Goal: Information Seeking & Learning: Learn about a topic

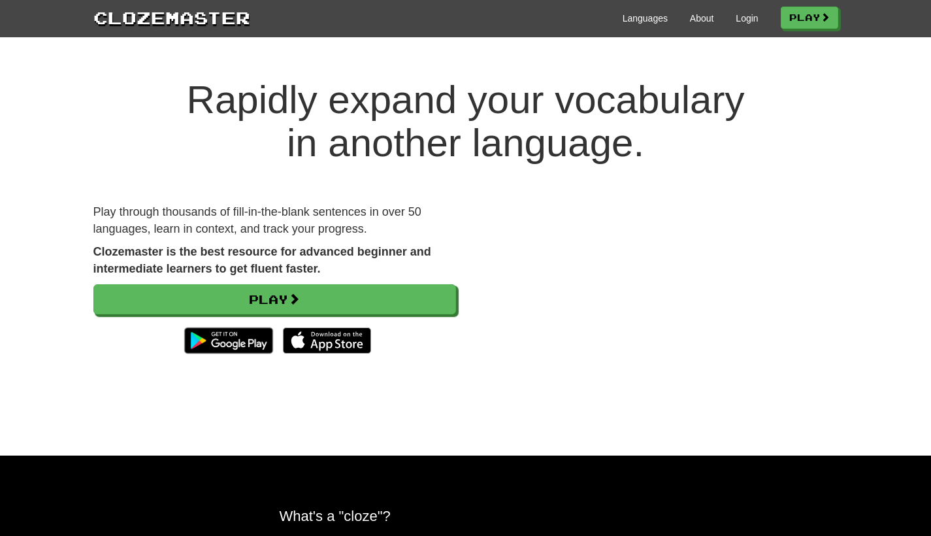
click at [627, 25] on div "Languages About Login Play" at bounding box center [544, 17] width 588 height 24
click at [636, 16] on link "Languages" at bounding box center [645, 18] width 45 height 13
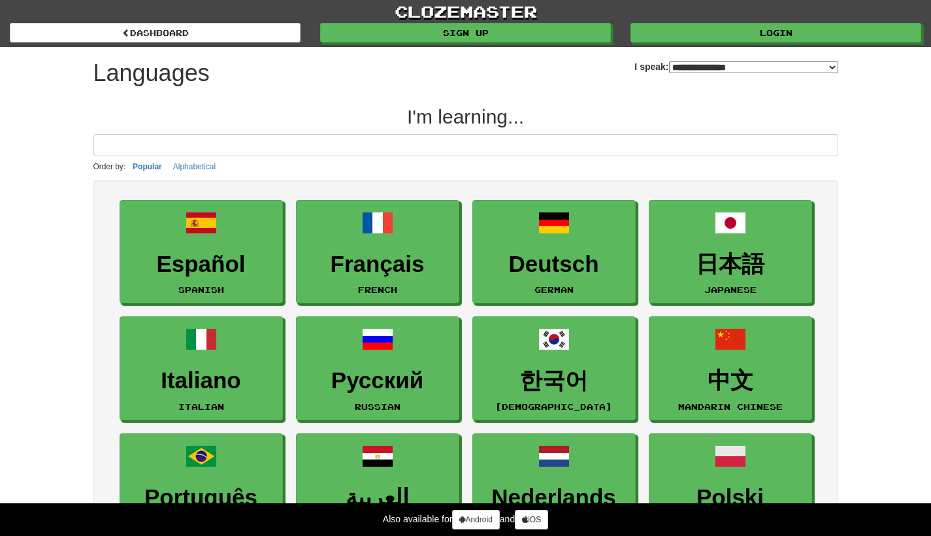
select select "*******"
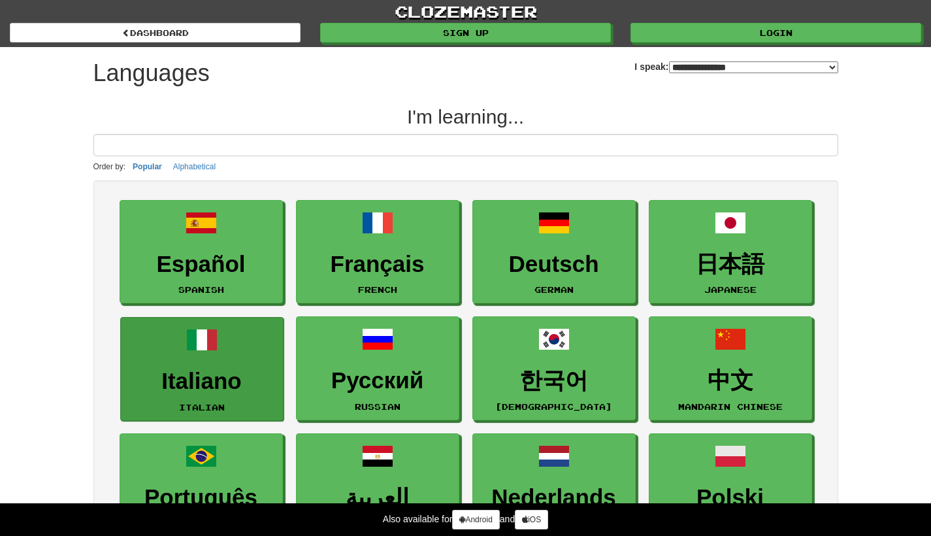
click at [221, 361] on link "Italiano Italian" at bounding box center [201, 369] width 163 height 104
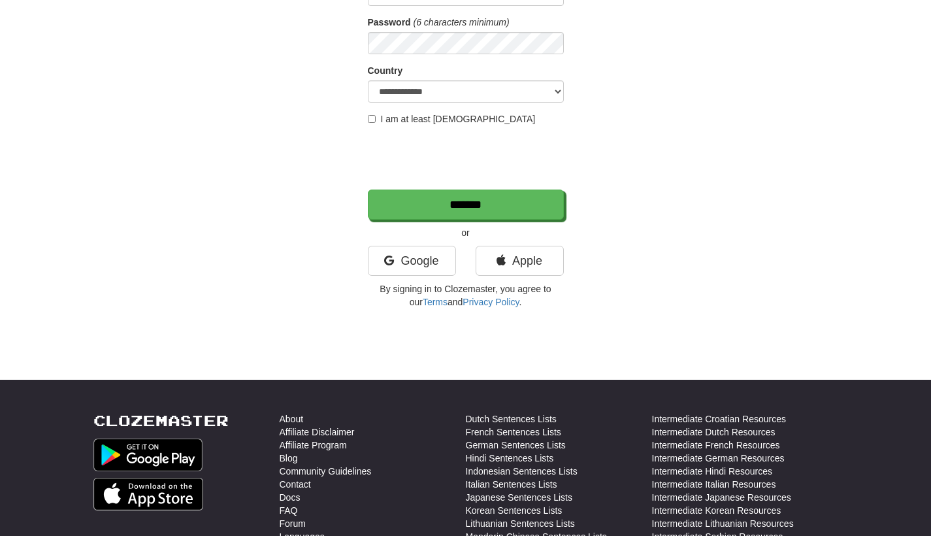
scroll to position [285, 0]
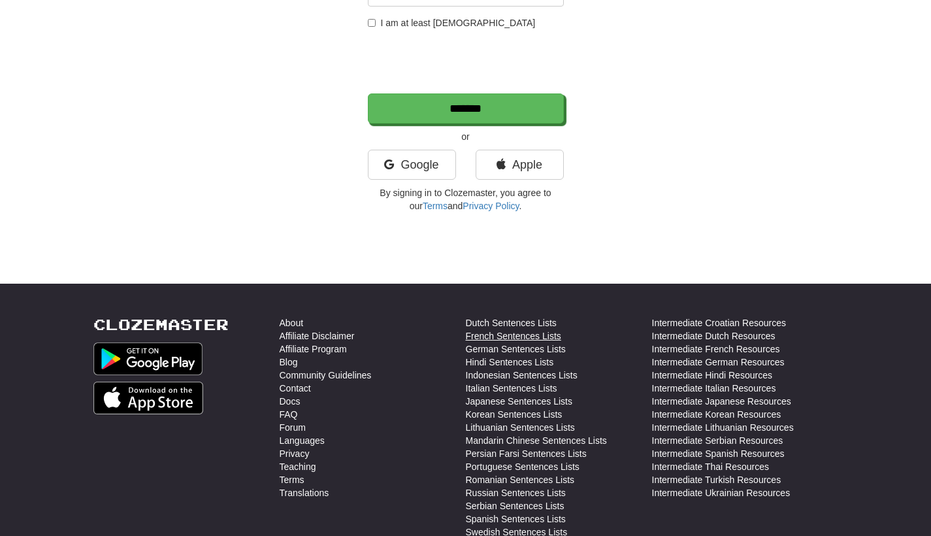
click at [519, 334] on link "French Sentences Lists" at bounding box center [513, 335] width 95 height 13
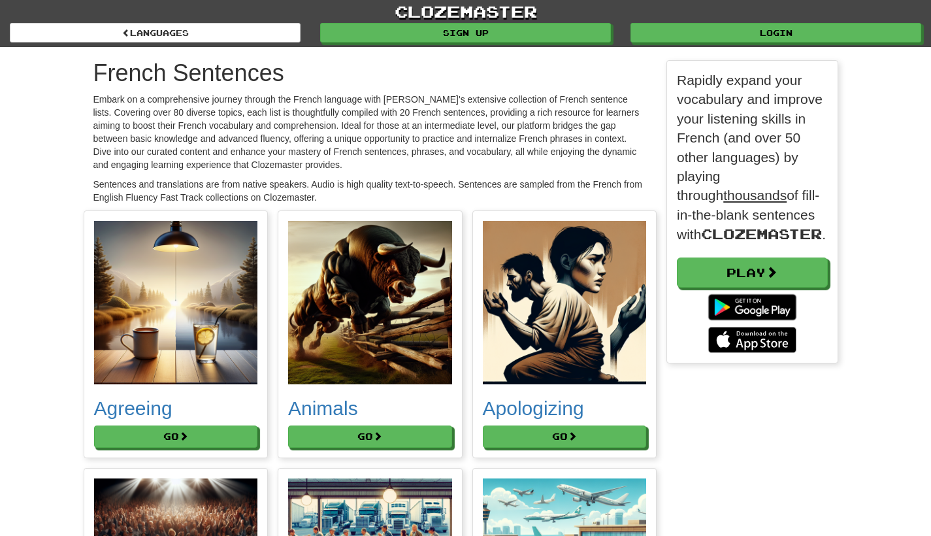
scroll to position [7497, 765]
click at [369, 441] on button "Go" at bounding box center [371, 437] width 164 height 22
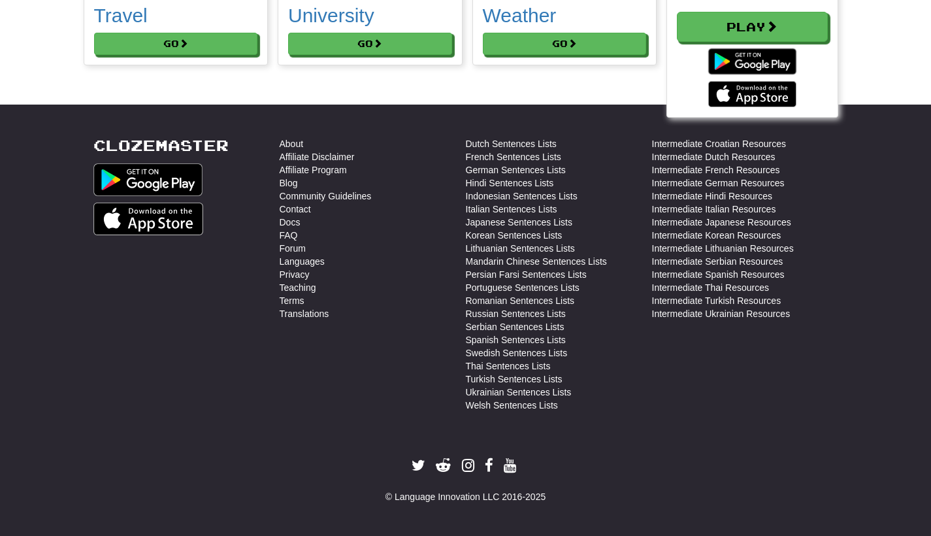
scroll to position [301, 171]
click at [517, 207] on link "Italian Sentences Lists" at bounding box center [512, 209] width 92 height 13
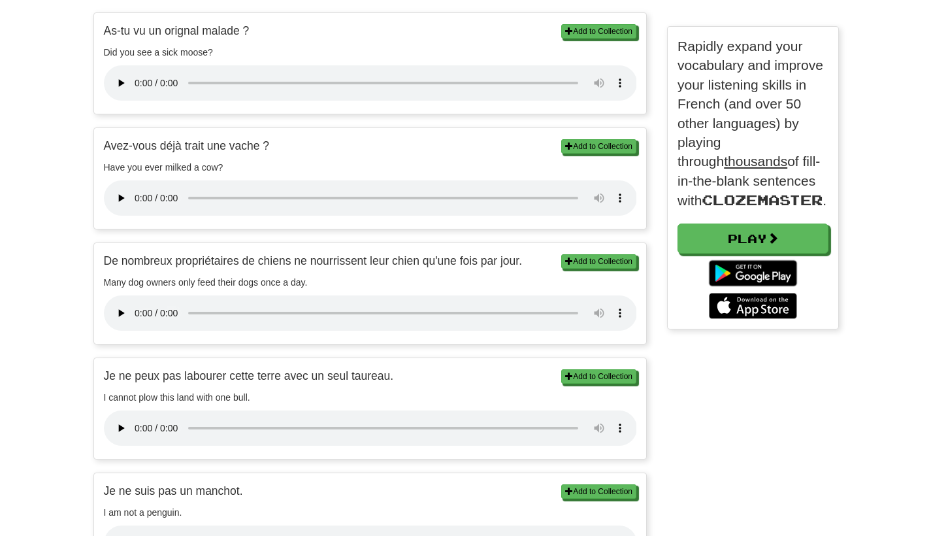
scroll to position [411, 0]
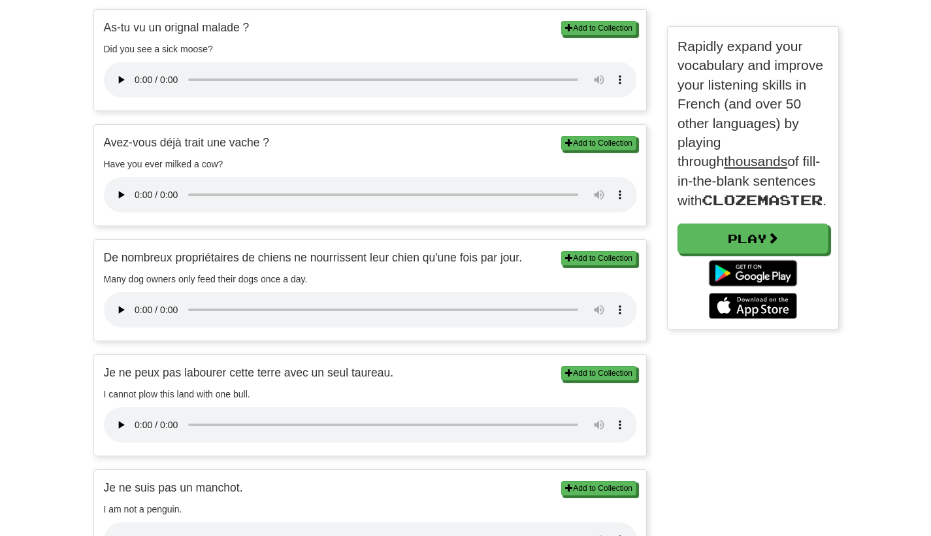
click at [136, 407] on audio at bounding box center [370, 424] width 533 height 35
click at [135, 407] on audio at bounding box center [370, 424] width 533 height 35
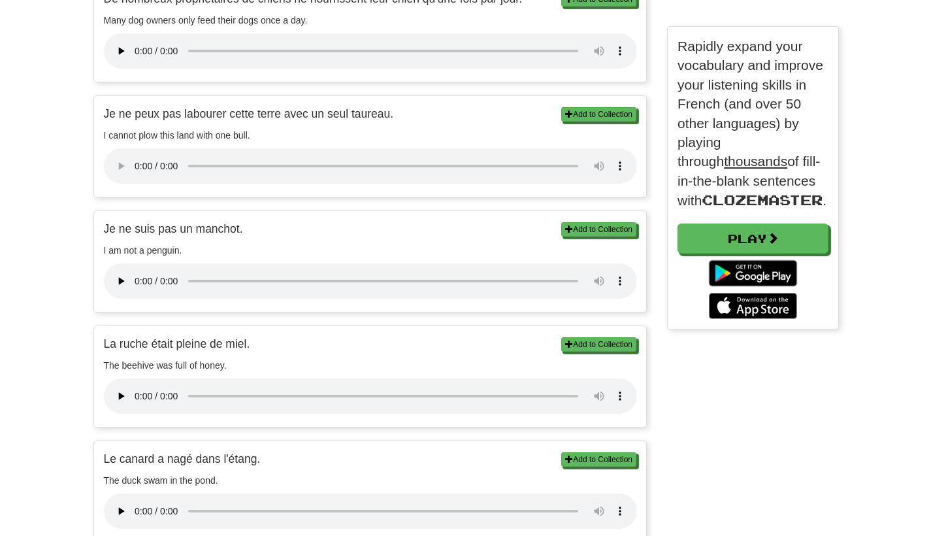
scroll to position [690, 0]
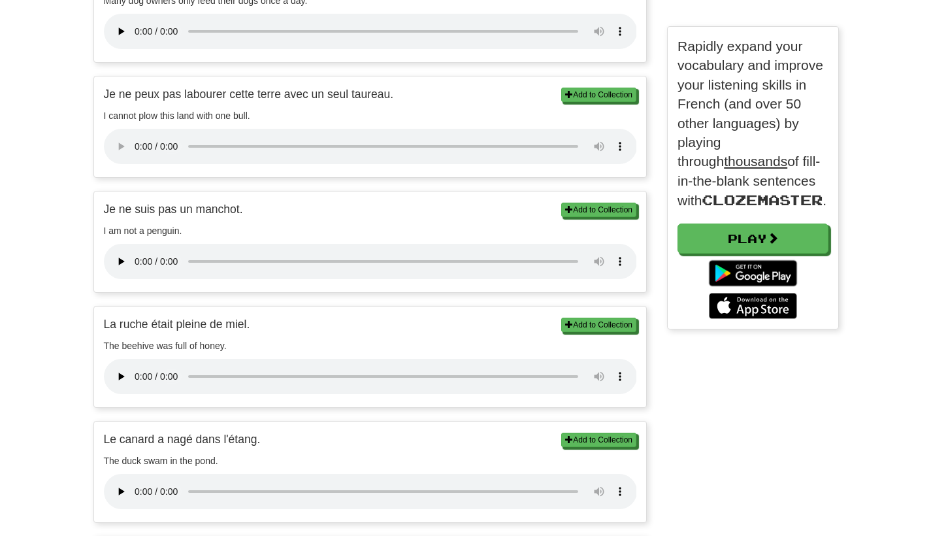
click at [138, 359] on audio at bounding box center [370, 376] width 533 height 35
click at [137, 359] on audio at bounding box center [370, 376] width 533 height 35
click at [135, 474] on audio at bounding box center [370, 491] width 533 height 35
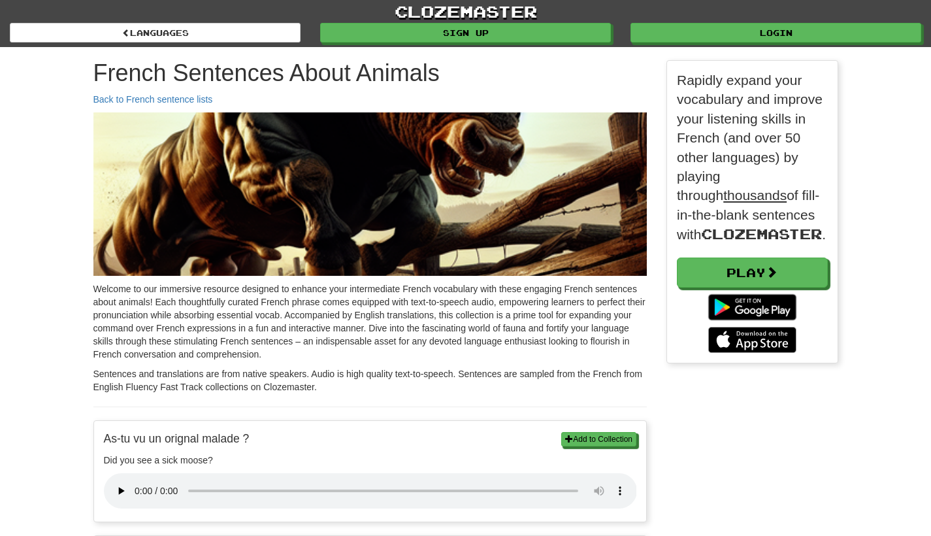
scroll to position [0, 0]
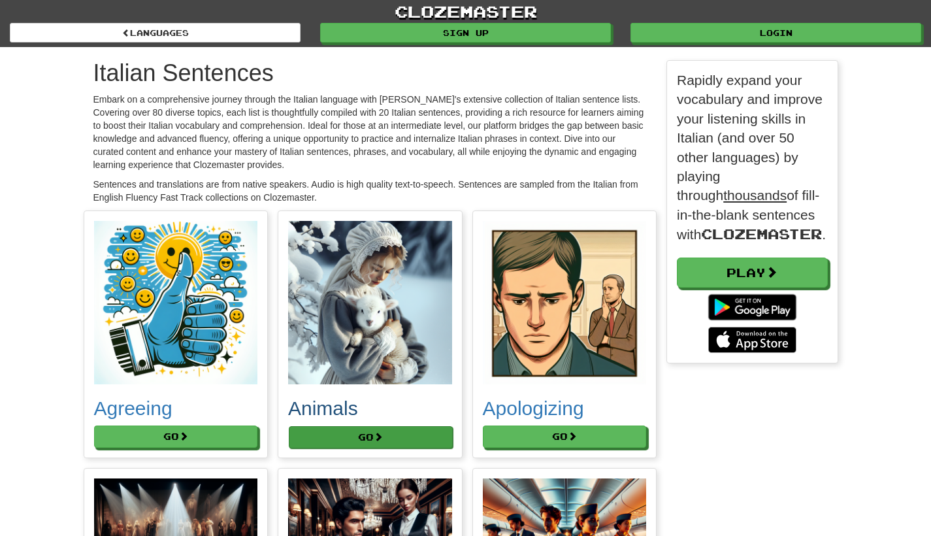
drag, startPoint x: 0, startPoint y: 0, endPoint x: 374, endPoint y: 440, distance: 577.3
click at [374, 439] on button "Go" at bounding box center [371, 437] width 164 height 22
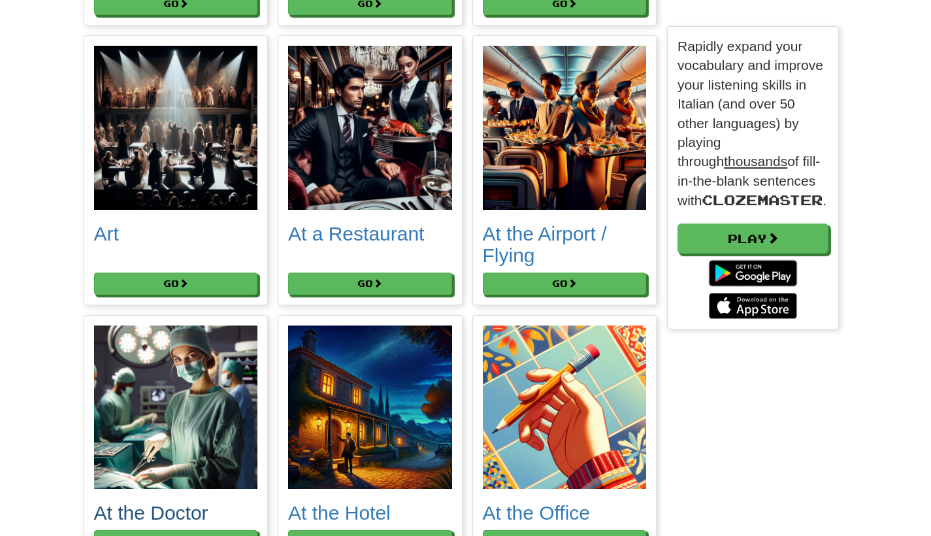
scroll to position [510, 0]
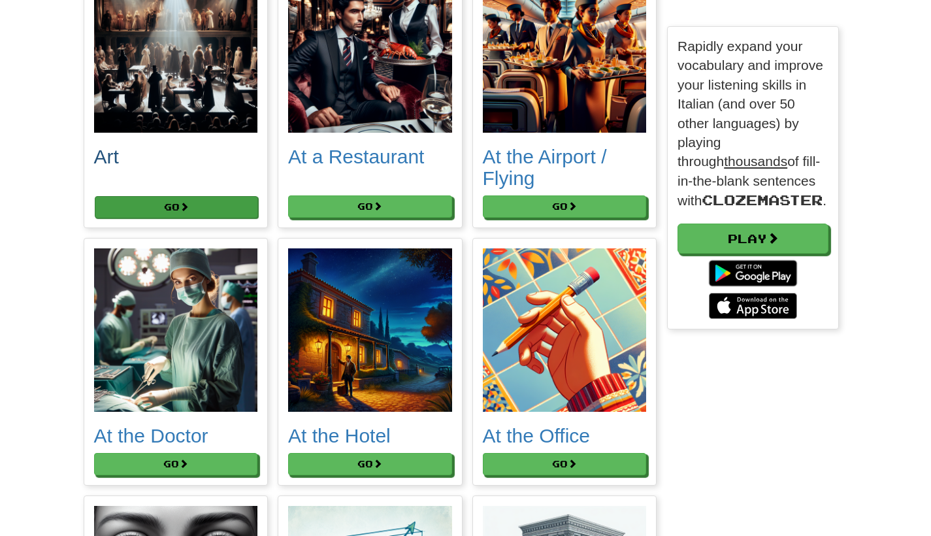
click at [180, 205] on button "Go" at bounding box center [177, 207] width 164 height 22
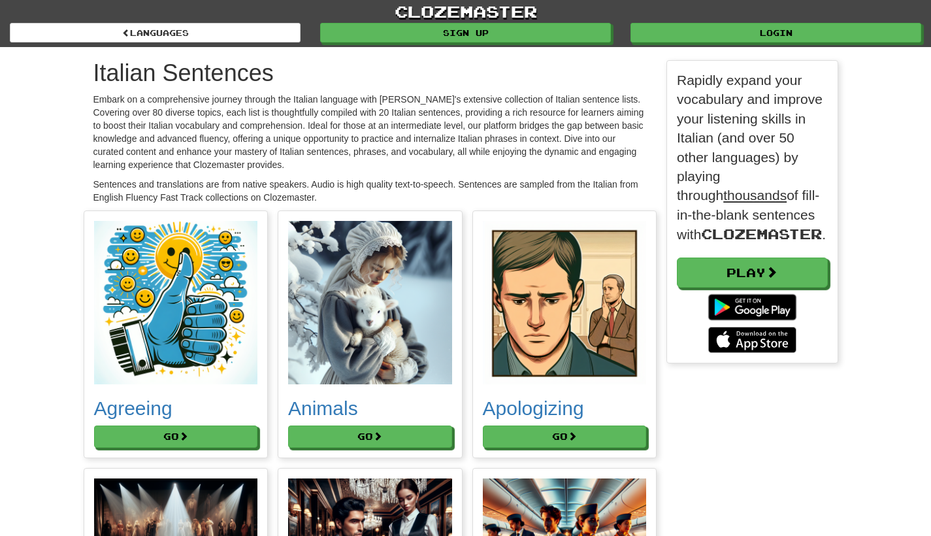
scroll to position [0, 0]
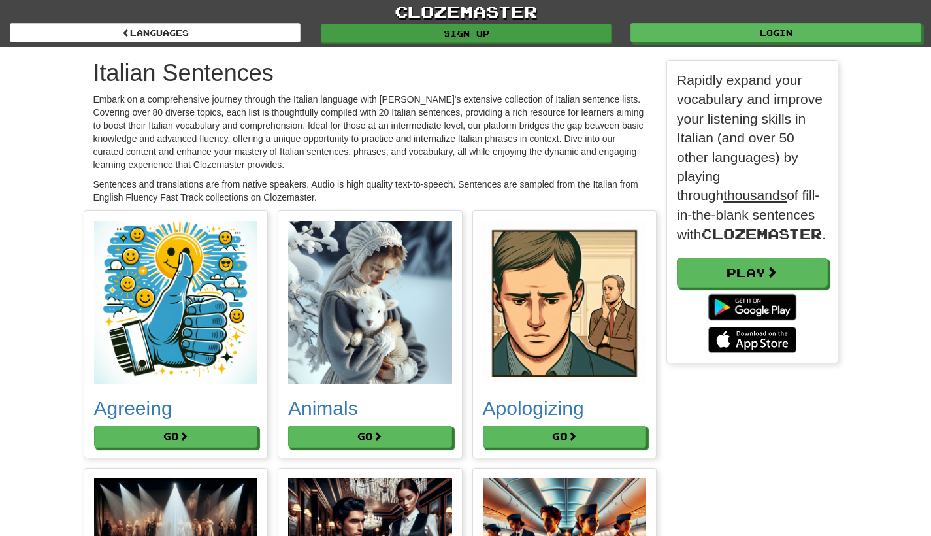
click at [495, 28] on link "Sign up" at bounding box center [466, 34] width 291 height 20
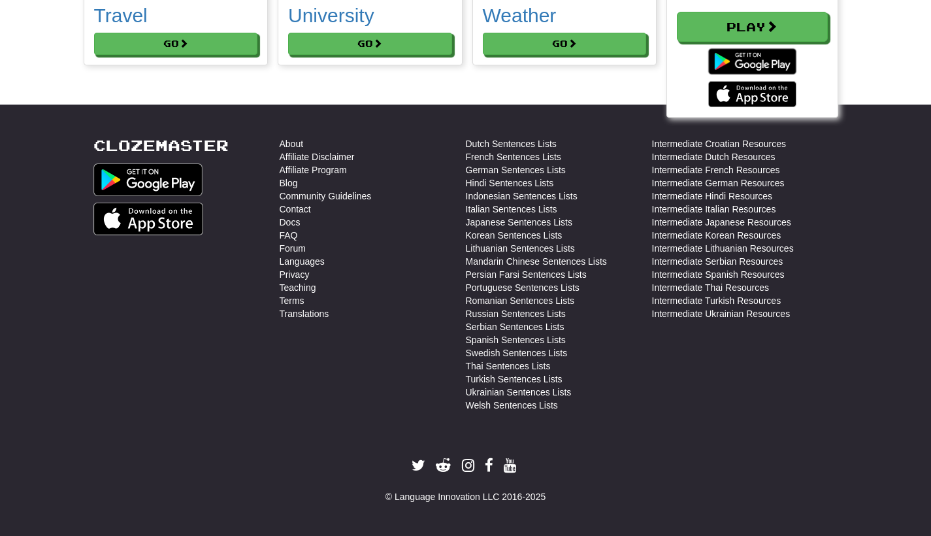
scroll to position [7472, 0]
click at [295, 274] on link "Privacy" at bounding box center [295, 274] width 30 height 13
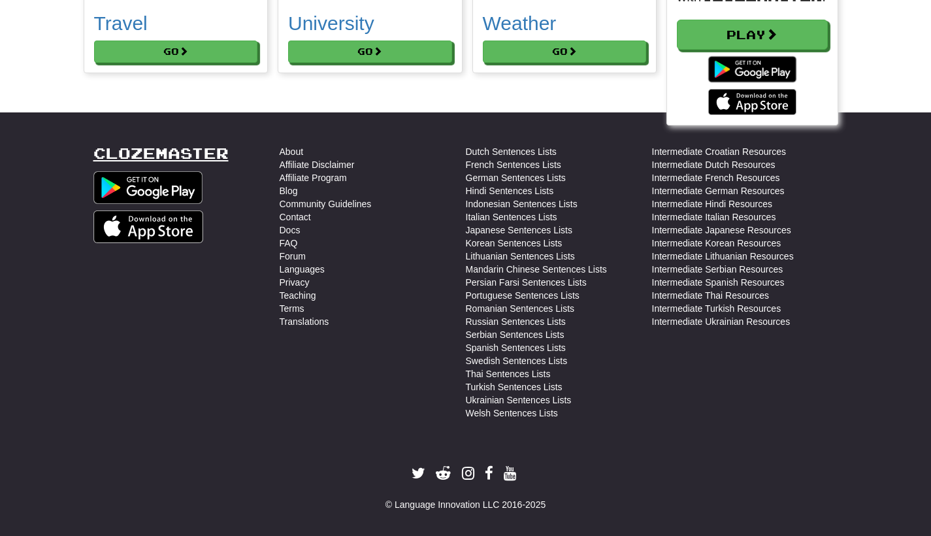
scroll to position [7232, 0]
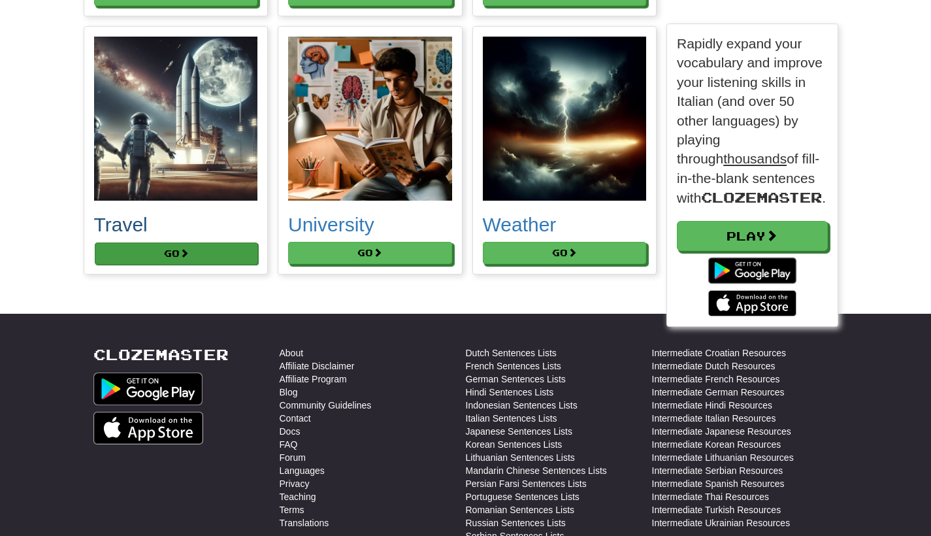
click at [179, 265] on button "Go" at bounding box center [177, 253] width 164 height 22
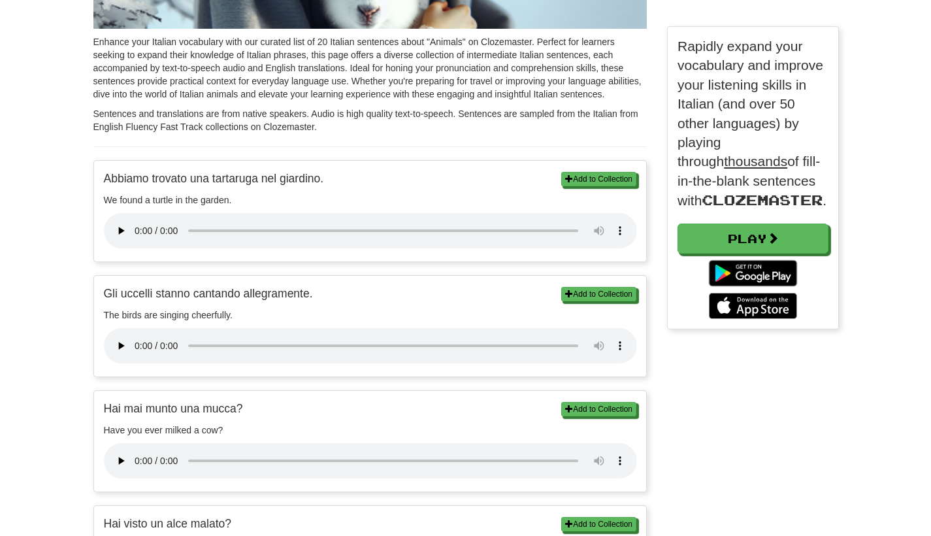
scroll to position [2733, 765]
click at [131, 224] on audio at bounding box center [370, 230] width 533 height 35
click at [137, 222] on audio at bounding box center [370, 230] width 533 height 35
click at [135, 328] on audio at bounding box center [370, 345] width 533 height 35
click at [139, 443] on audio at bounding box center [370, 460] width 533 height 35
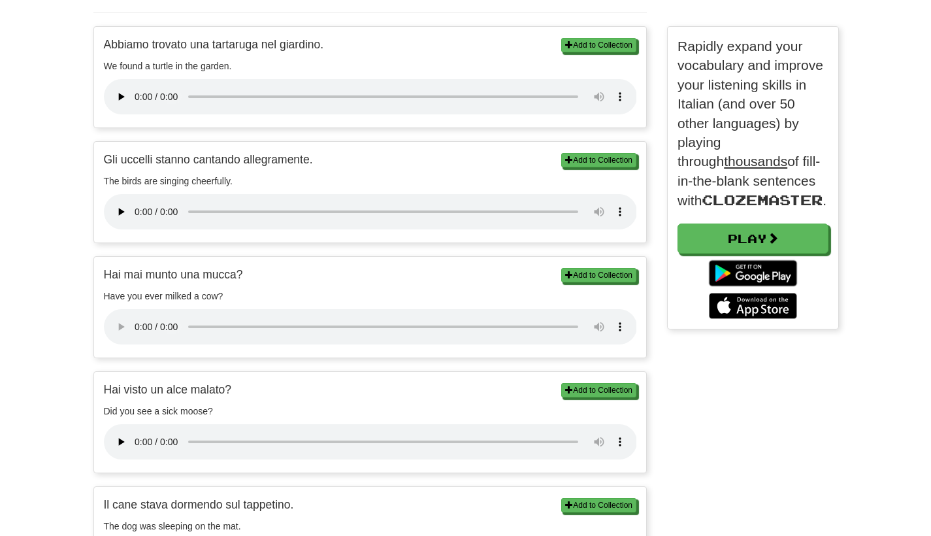
scroll to position [412, 0]
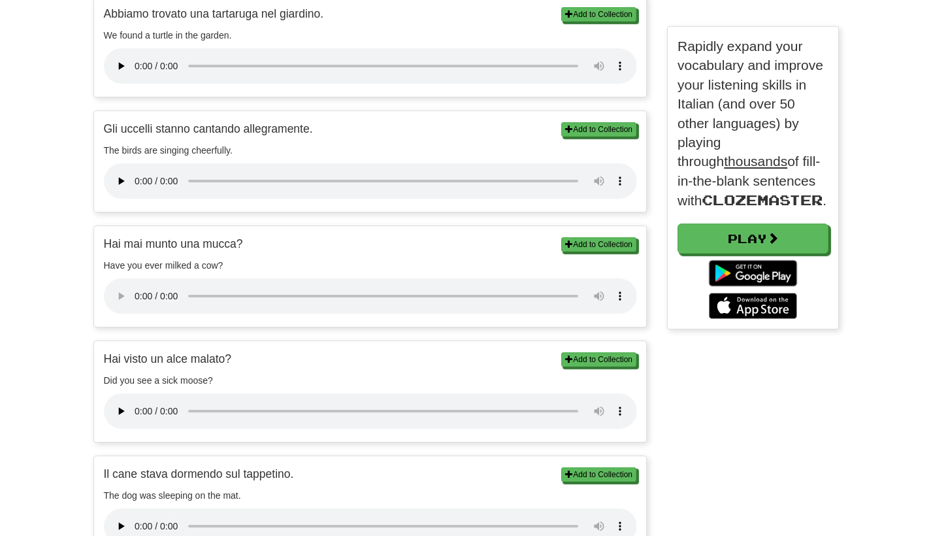
click at [134, 393] on audio at bounding box center [370, 410] width 533 height 35
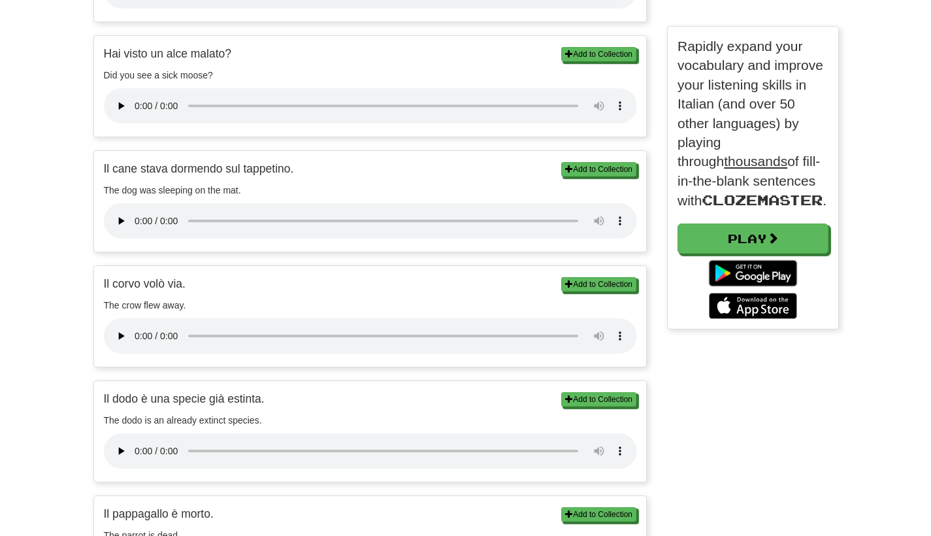
scroll to position [911, 0]
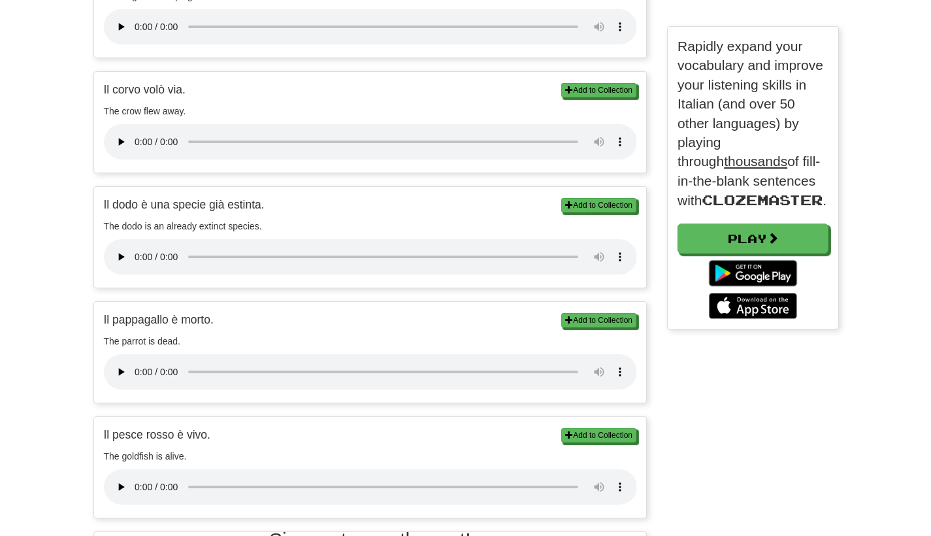
click at [132, 354] on audio at bounding box center [370, 371] width 533 height 35
click at [133, 354] on audio at bounding box center [370, 371] width 533 height 35
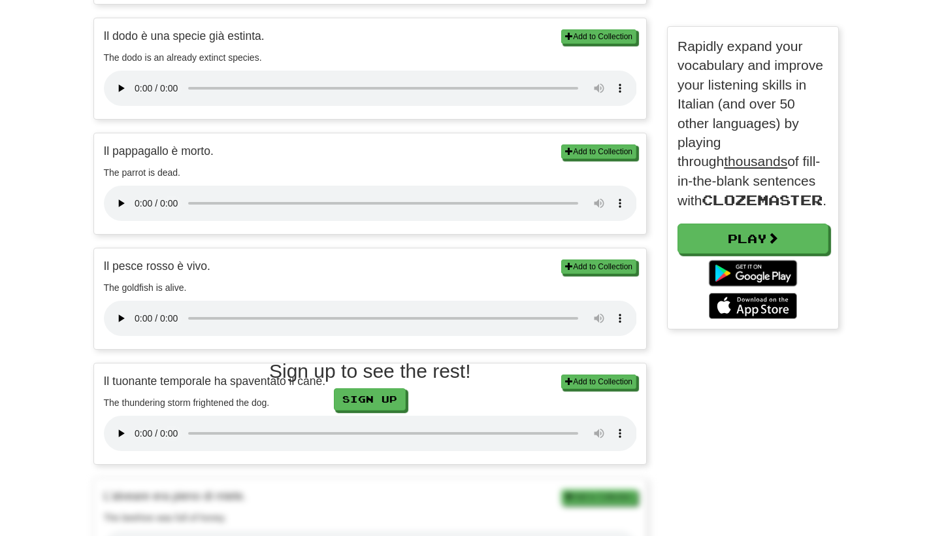
scroll to position [1010, 0]
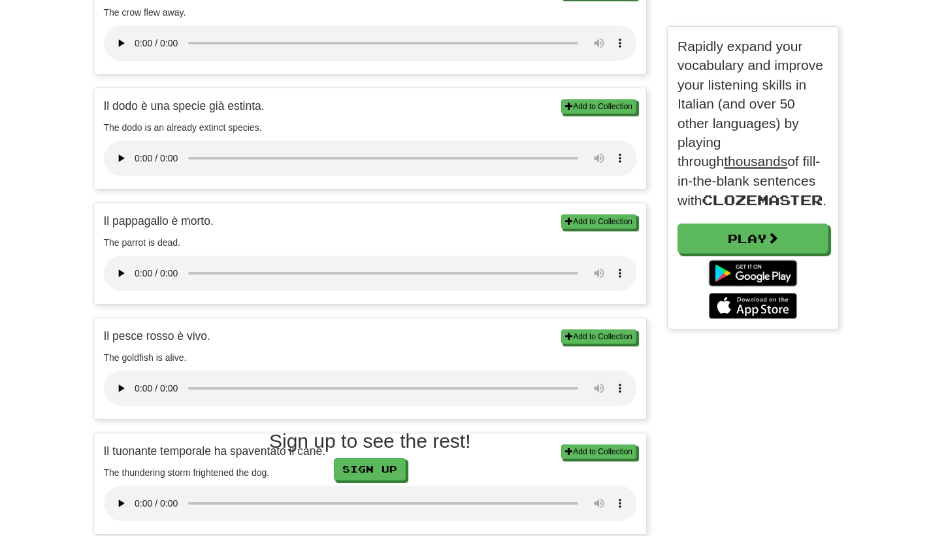
click at [135, 486] on audio at bounding box center [370, 503] width 533 height 35
click at [140, 371] on audio at bounding box center [370, 388] width 533 height 35
click at [140, 256] on audio at bounding box center [370, 273] width 533 height 35
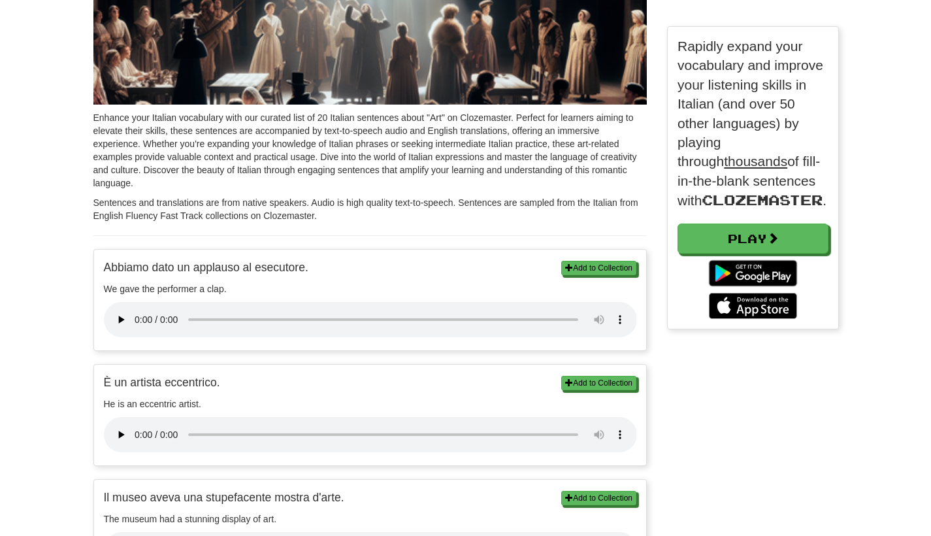
scroll to position [198, 0]
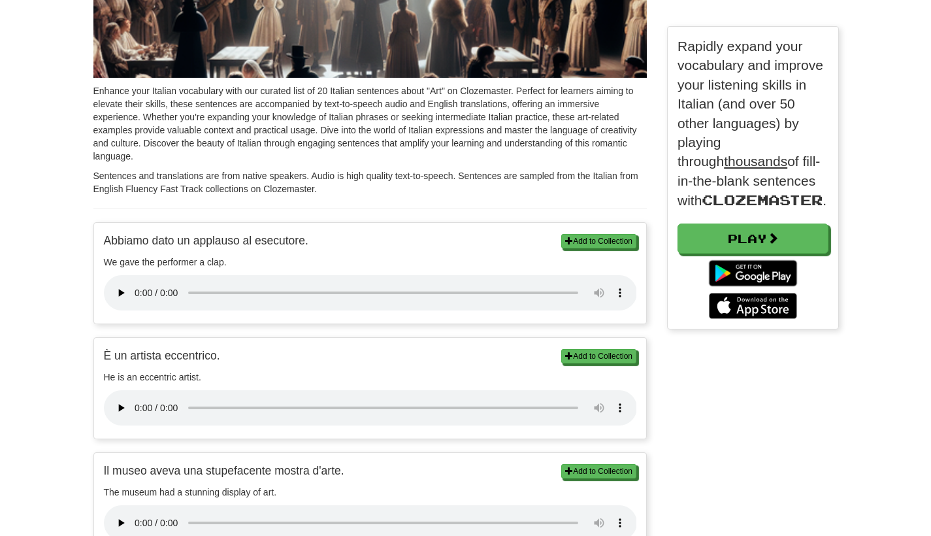
click at [136, 390] on audio at bounding box center [370, 407] width 533 height 35
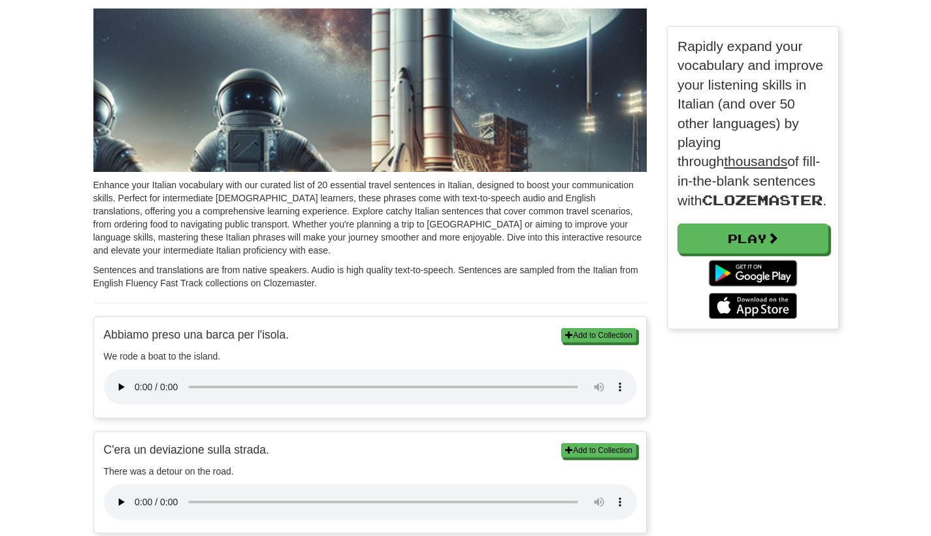
scroll to position [327, 172]
click at [137, 380] on audio at bounding box center [370, 386] width 533 height 35
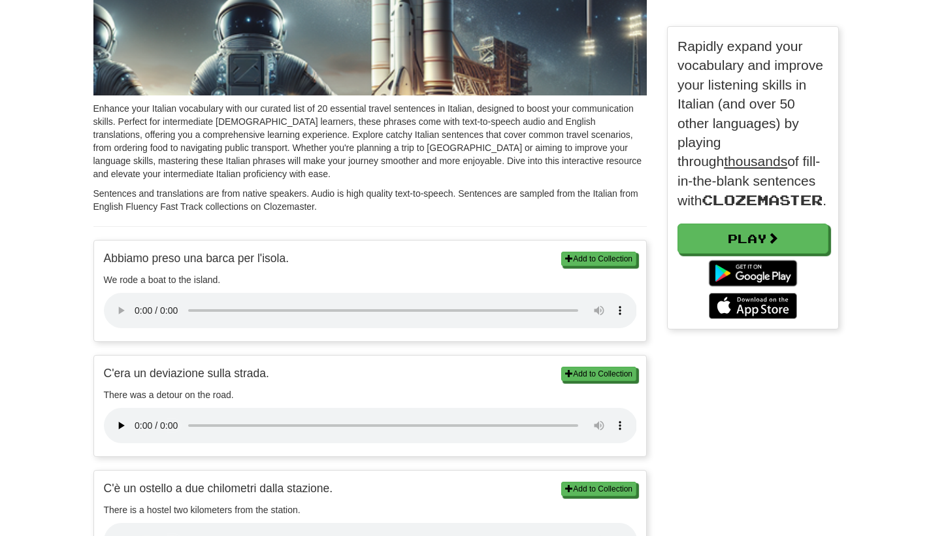
scroll to position [226, 0]
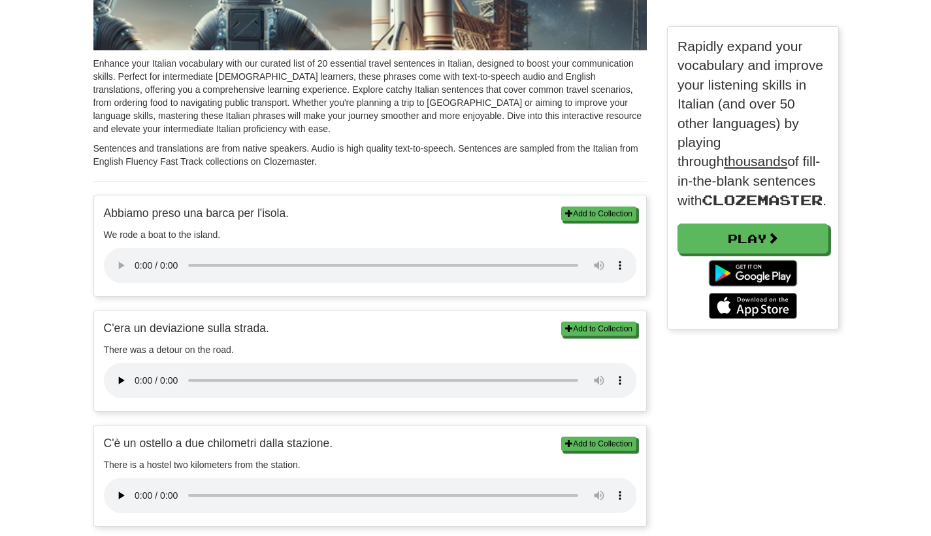
click at [139, 363] on audio at bounding box center [370, 380] width 533 height 35
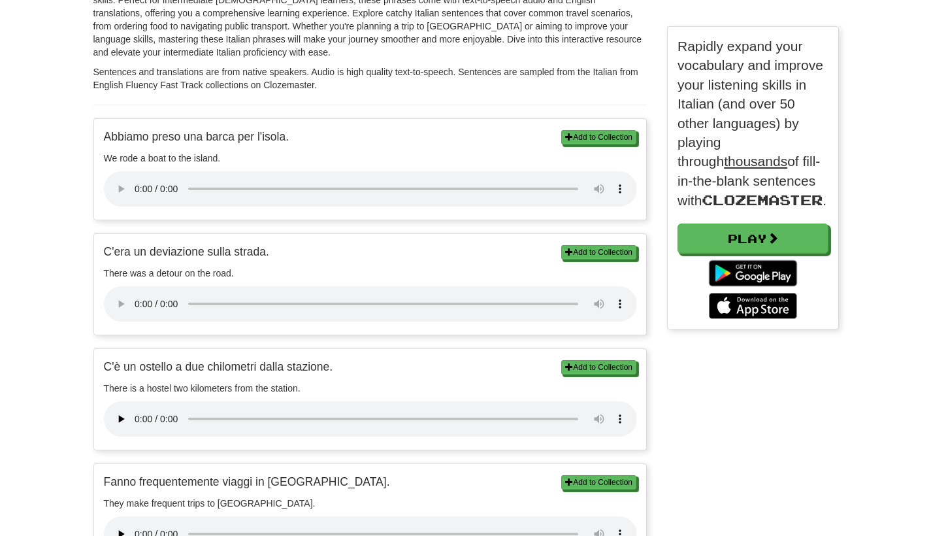
scroll to position [320, 0]
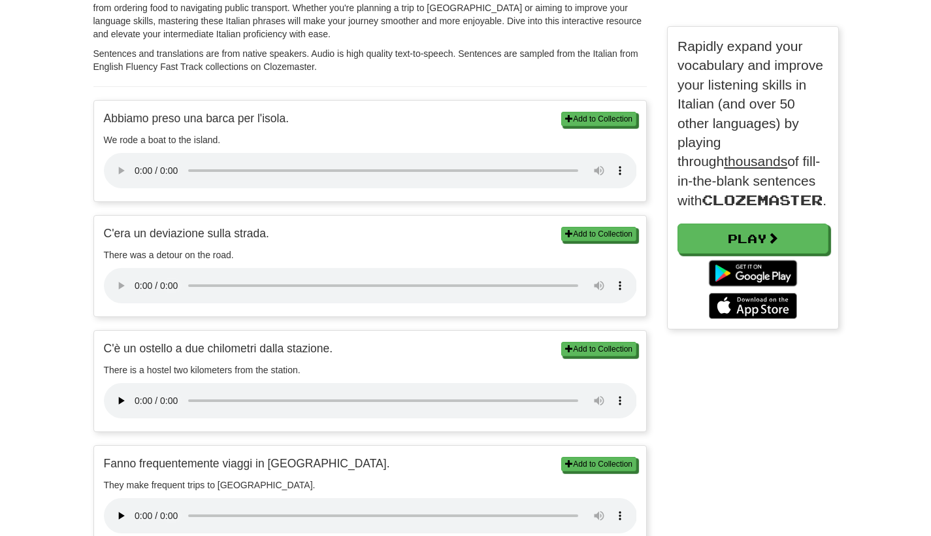
click at [135, 383] on audio at bounding box center [370, 400] width 533 height 35
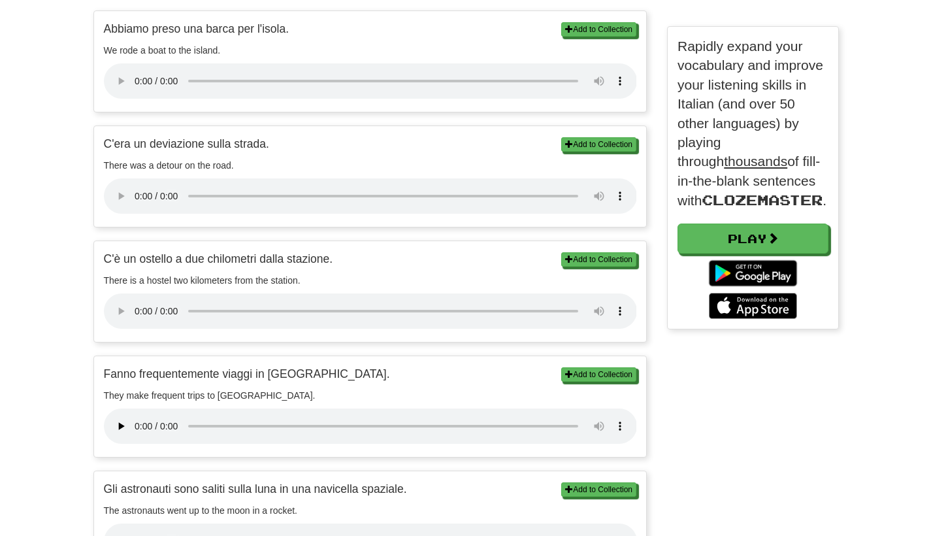
click at [137, 409] on audio at bounding box center [370, 426] width 533 height 35
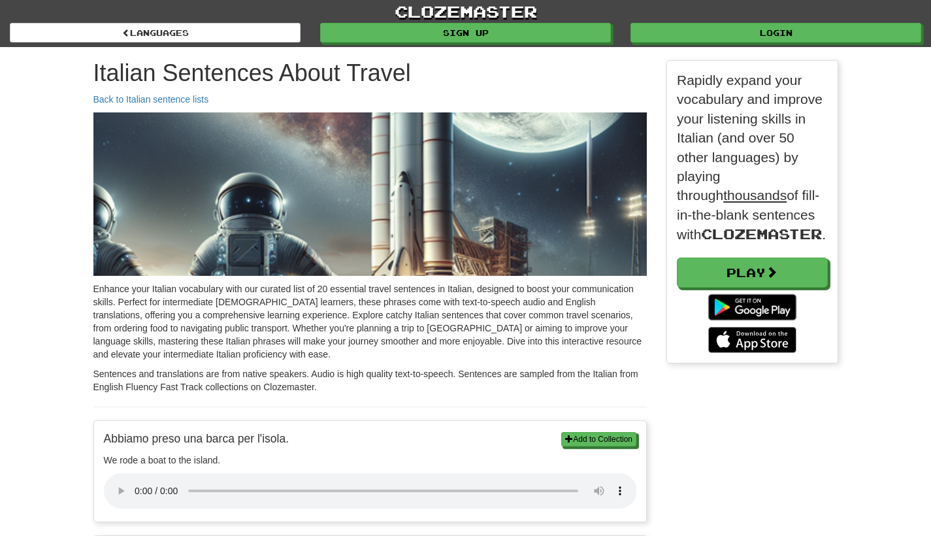
scroll to position [0, 0]
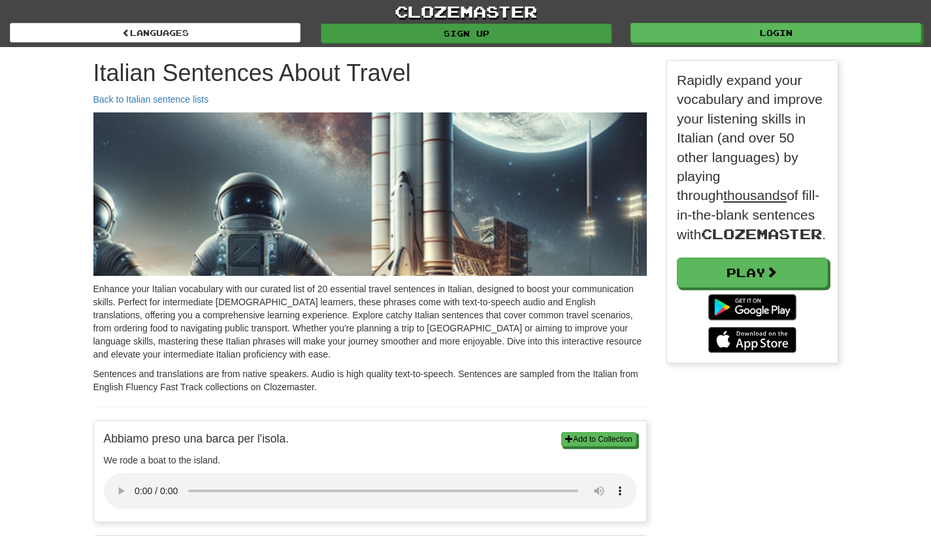
click at [489, 31] on link "Sign up" at bounding box center [466, 34] width 291 height 20
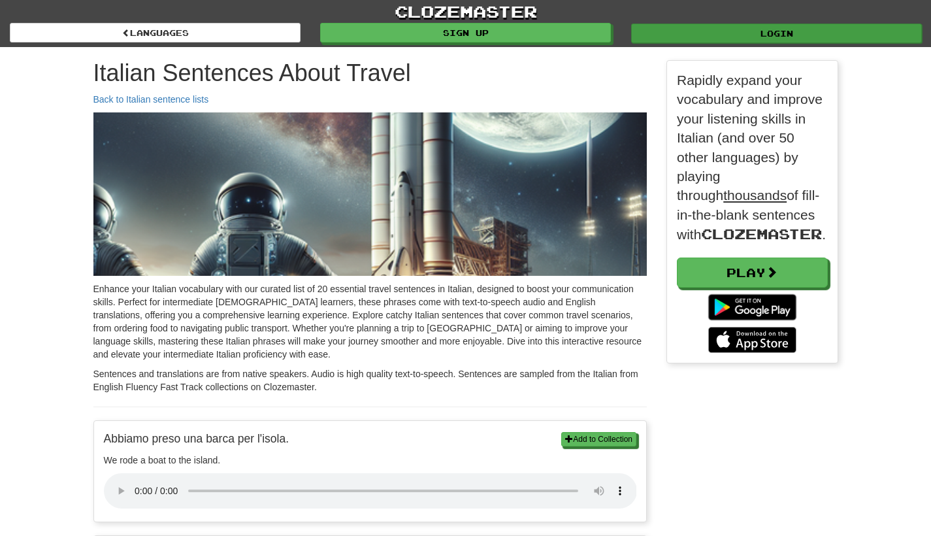
click at [789, 25] on link "Login" at bounding box center [776, 34] width 291 height 20
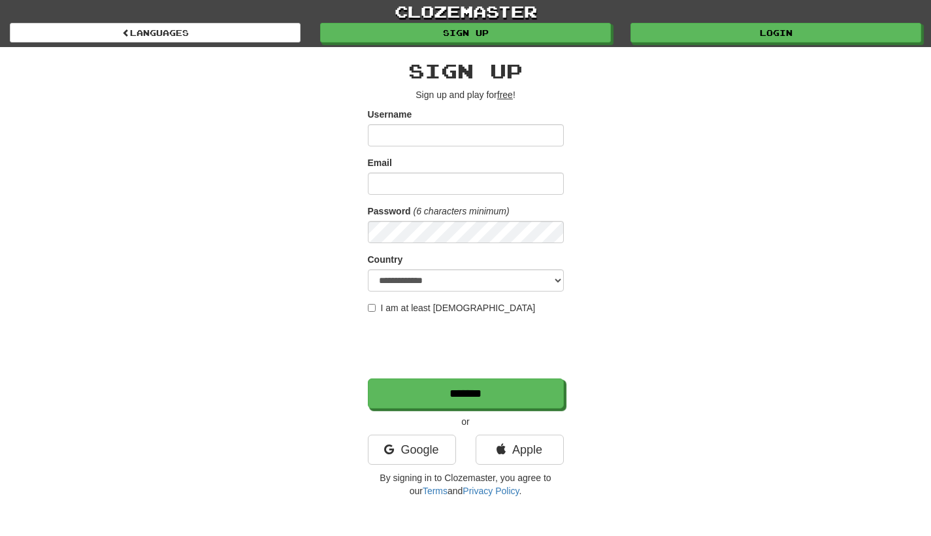
click at [441, 131] on input "Username" at bounding box center [466, 135] width 196 height 22
type input "**"
type input "**********"
select select "**"
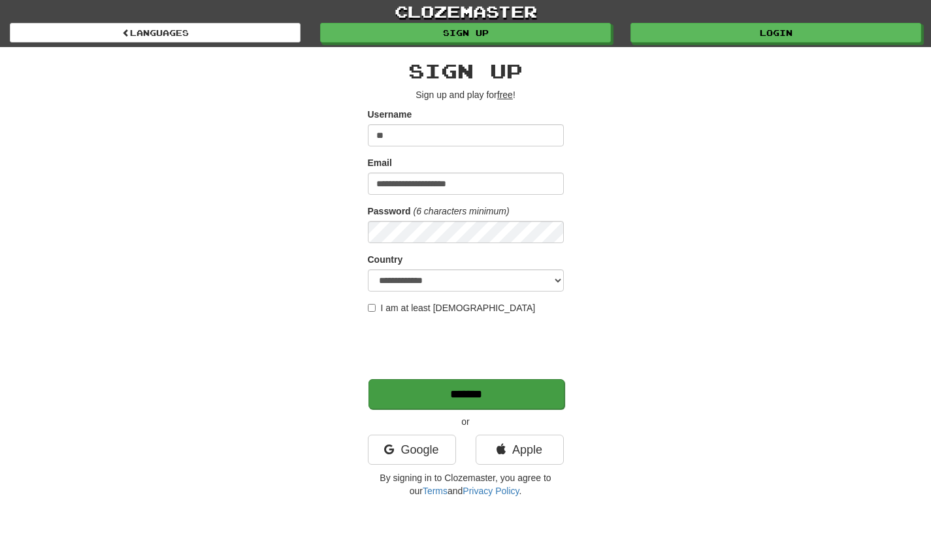
click at [463, 394] on input "*******" at bounding box center [467, 394] width 196 height 30
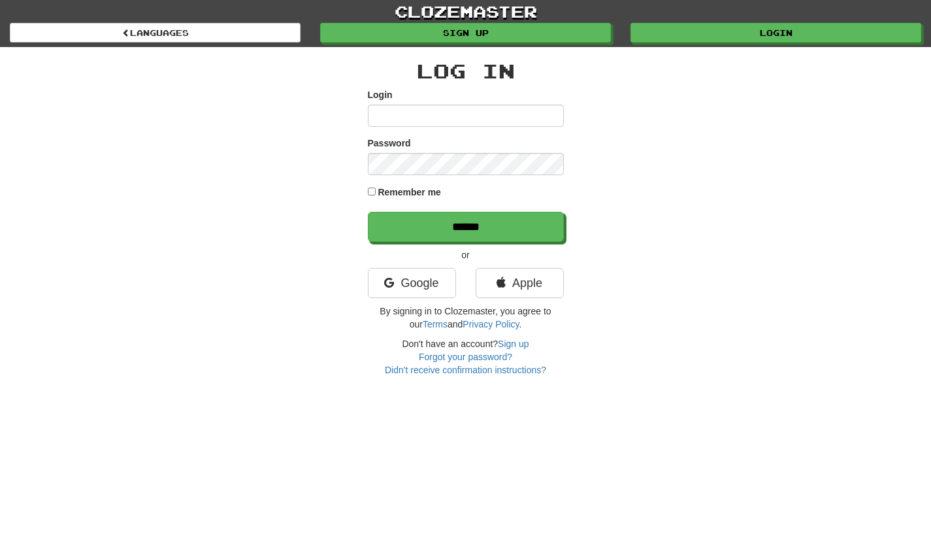
click at [424, 118] on input "Login" at bounding box center [466, 116] width 196 height 22
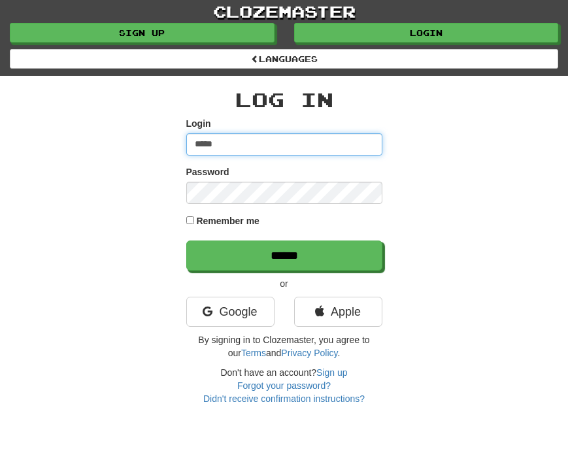
click at [248, 146] on input "*****" at bounding box center [284, 144] width 196 height 22
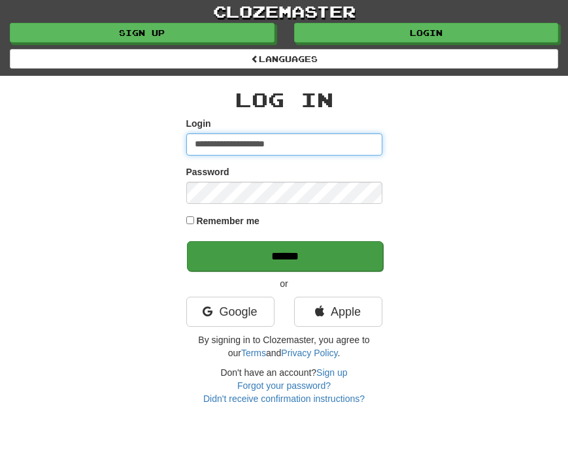
type input "**********"
click at [274, 255] on input "******" at bounding box center [285, 256] width 196 height 30
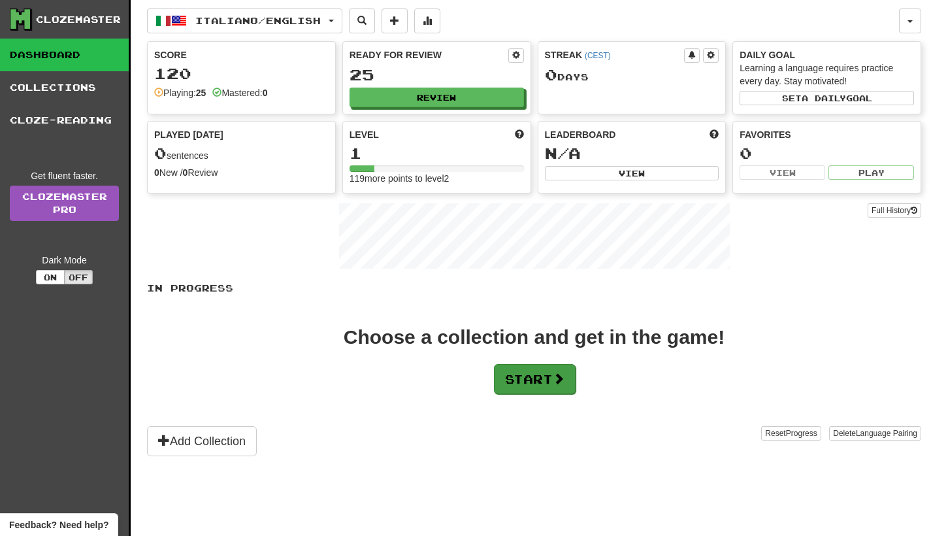
click at [532, 380] on button "Start" at bounding box center [535, 379] width 82 height 30
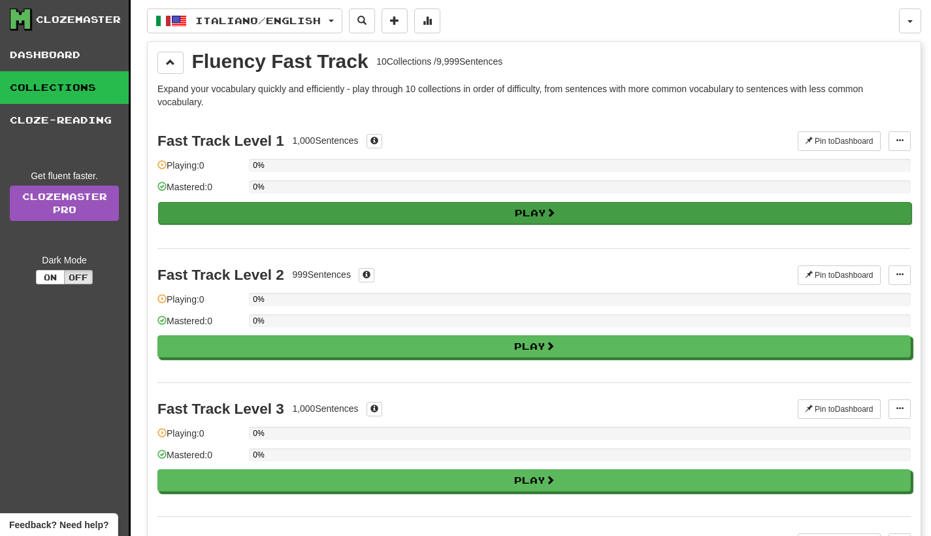
click at [536, 211] on button "Play" at bounding box center [535, 213] width 754 height 22
select select "**"
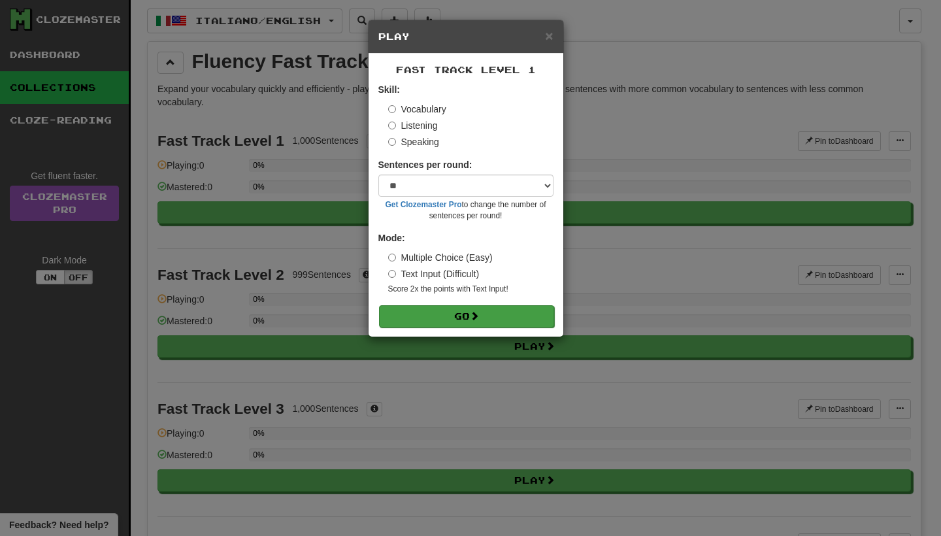
click at [469, 314] on button "Go" at bounding box center [466, 316] width 175 height 22
click at [461, 312] on button "Go" at bounding box center [466, 316] width 175 height 22
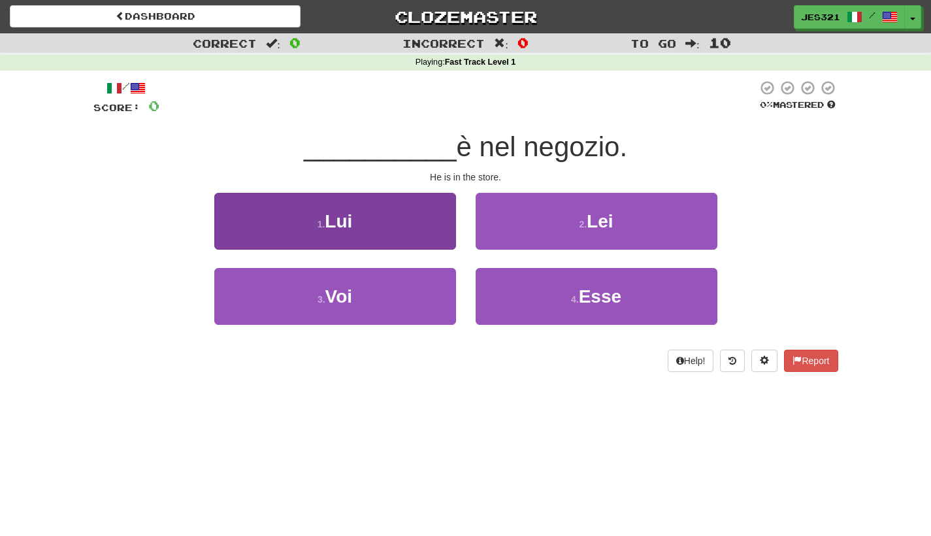
click at [363, 219] on button "1 . Lui" at bounding box center [335, 221] width 242 height 57
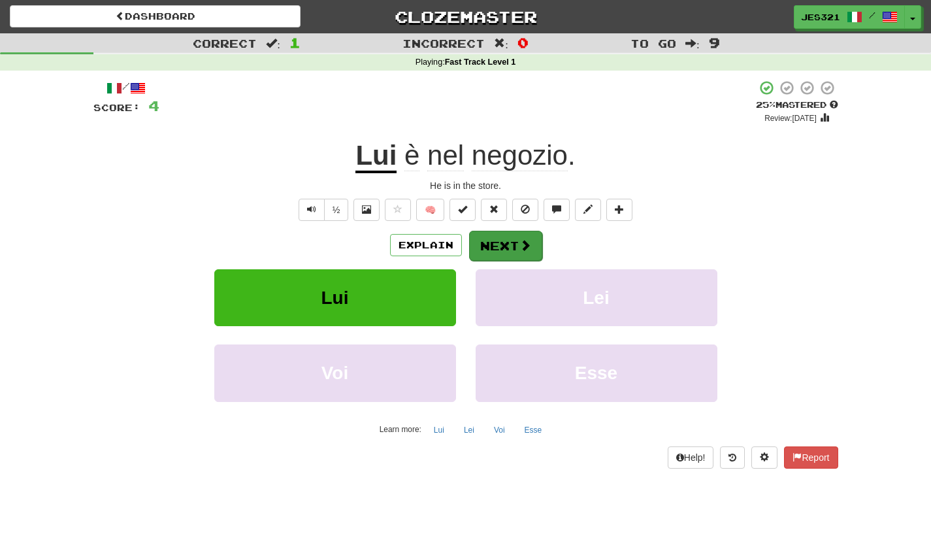
click at [517, 244] on button "Next" at bounding box center [505, 246] width 73 height 30
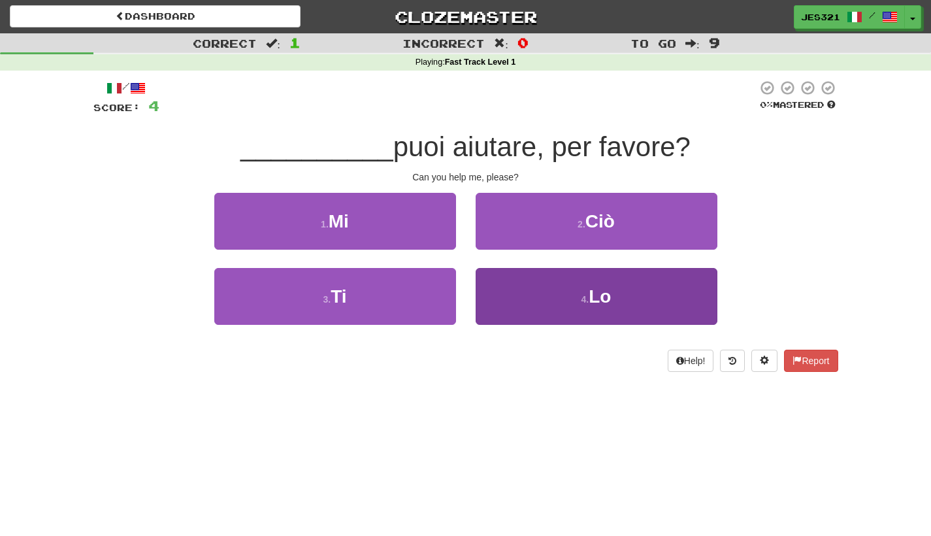
click at [531, 301] on button "4 . Lo" at bounding box center [597, 296] width 242 height 57
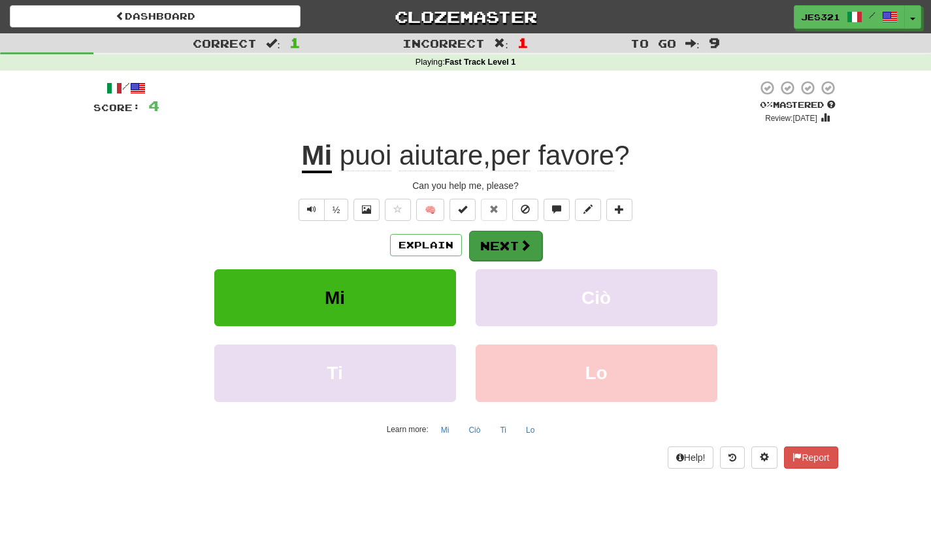
click at [499, 249] on button "Next" at bounding box center [505, 246] width 73 height 30
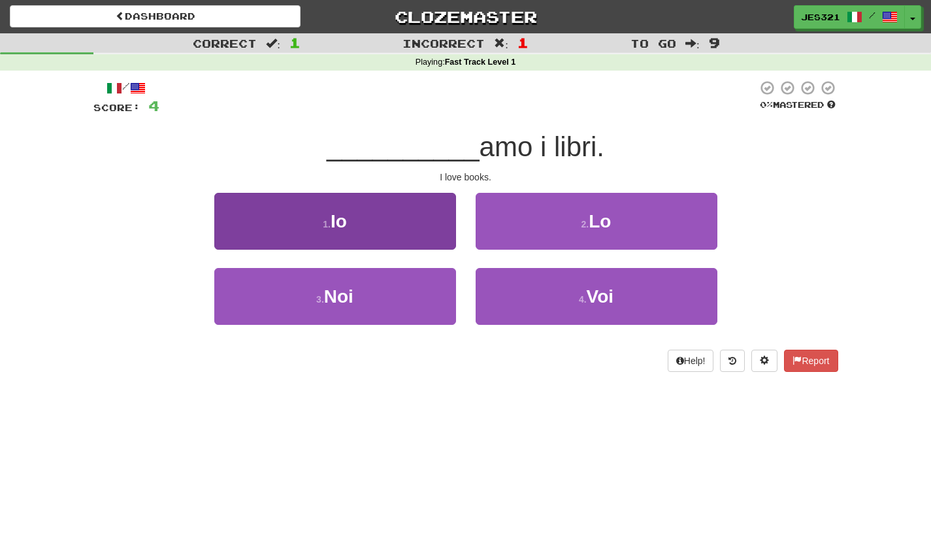
click at [332, 224] on span "Io" at bounding box center [339, 221] width 16 height 20
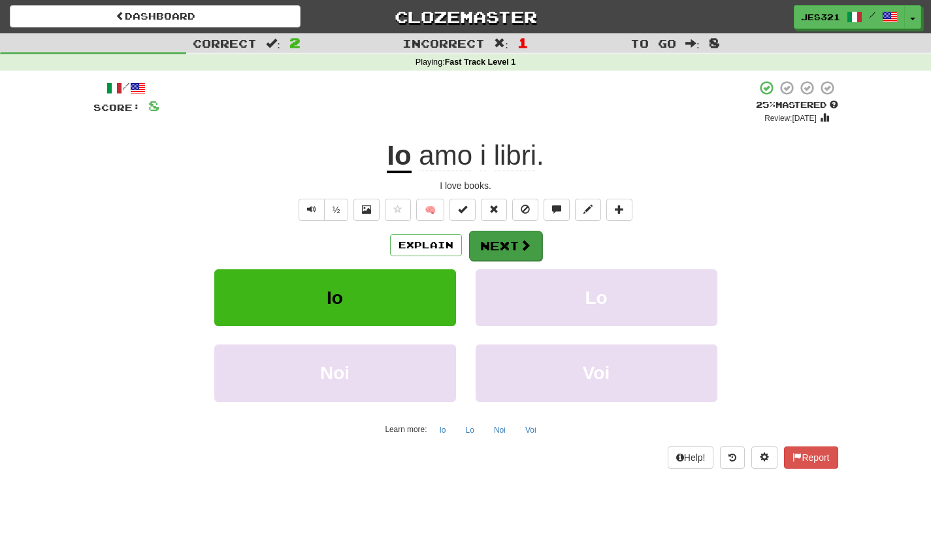
click at [522, 251] on button "Next" at bounding box center [505, 246] width 73 height 30
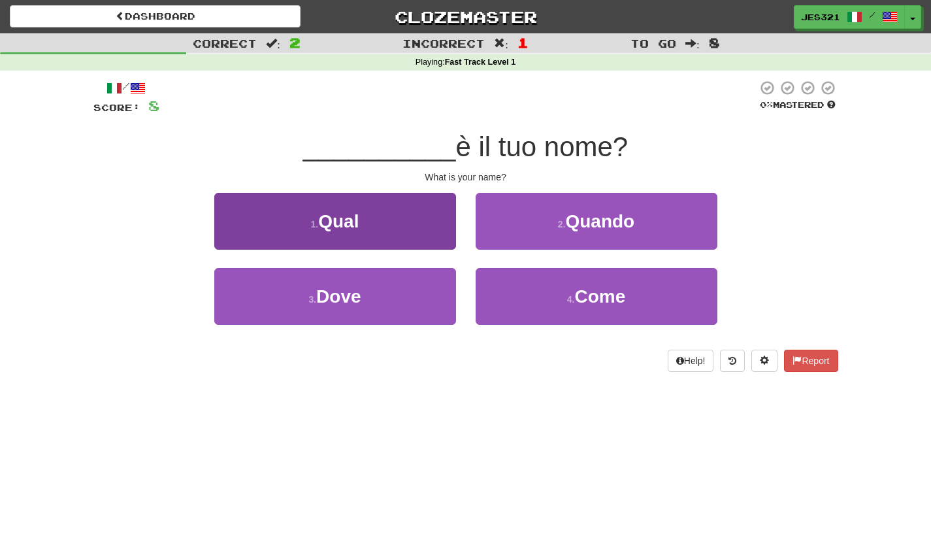
click at [361, 225] on button "1 . Qual" at bounding box center [335, 221] width 242 height 57
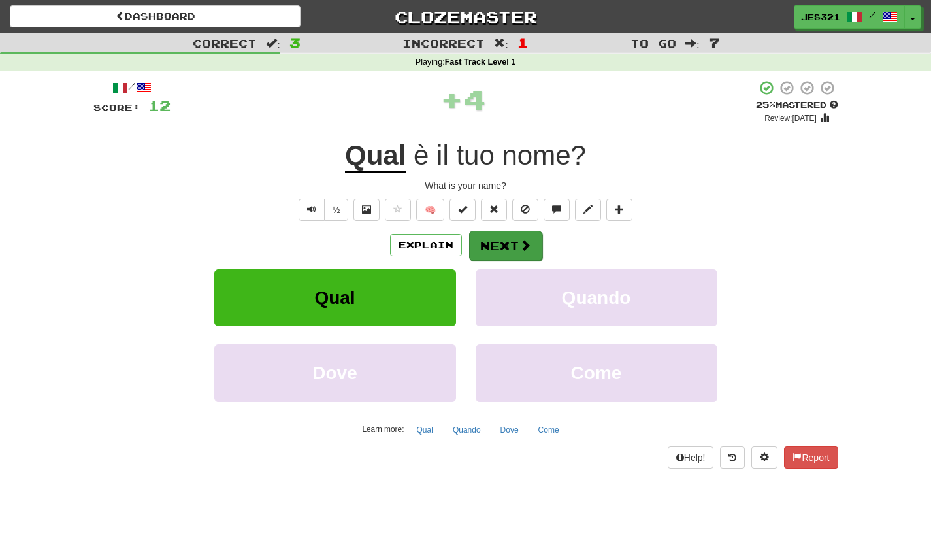
click at [516, 241] on button "Next" at bounding box center [505, 246] width 73 height 30
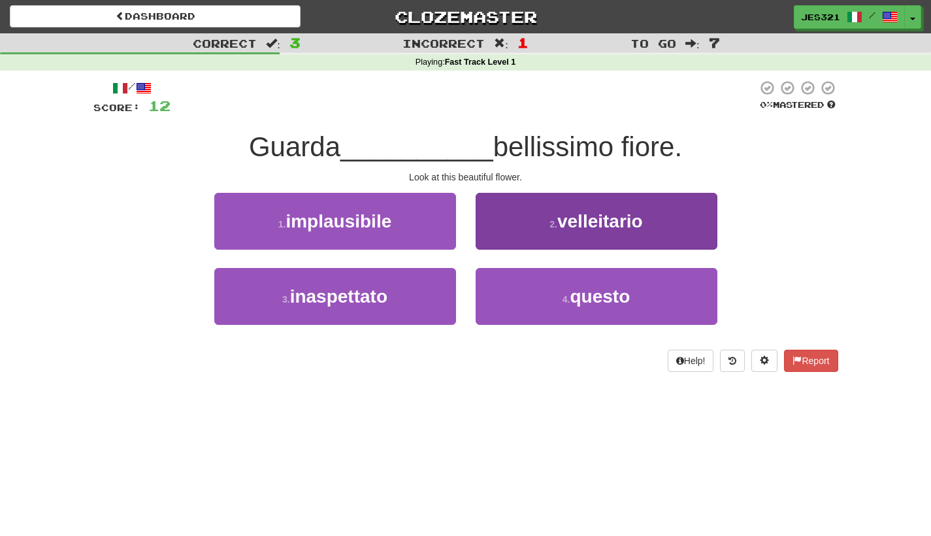
click at [552, 305] on button "4 . questo" at bounding box center [597, 296] width 242 height 57
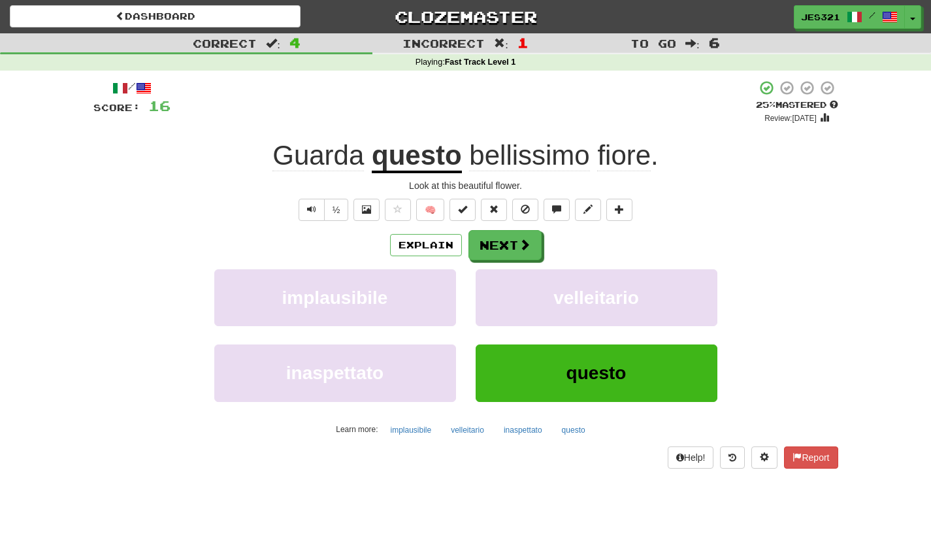
click at [509, 228] on div "/ Score: 16 + 4 25 % Mastered Review: 2025-09-16 Guarda questo bellissimo fiore…" at bounding box center [465, 274] width 745 height 388
click at [512, 240] on button "Next" at bounding box center [505, 246] width 73 height 30
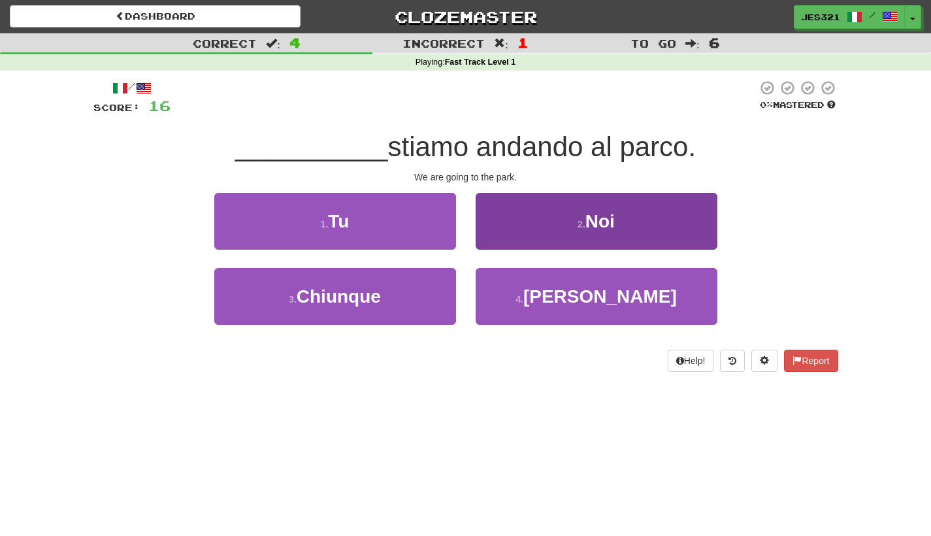
click at [601, 223] on span "Noi" at bounding box center [600, 221] width 29 height 20
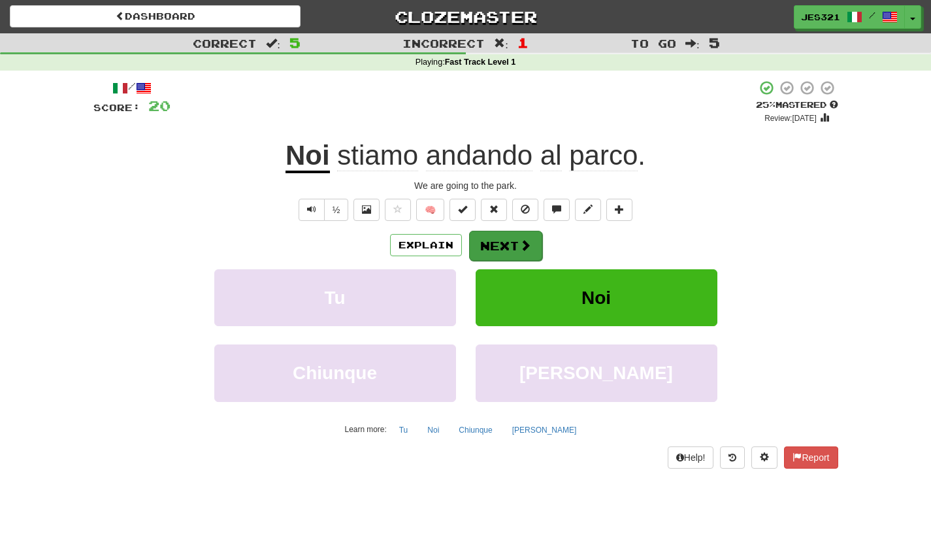
click at [508, 250] on button "Next" at bounding box center [505, 246] width 73 height 30
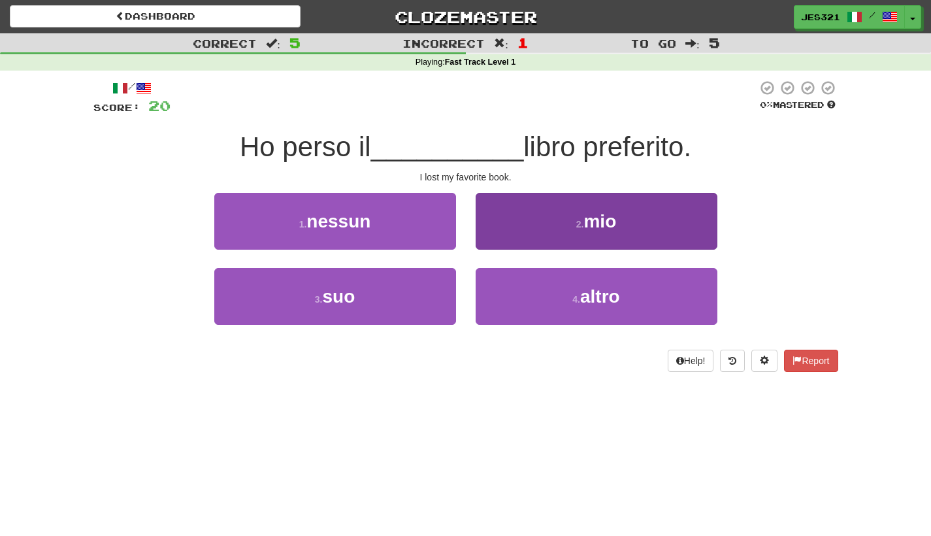
click at [561, 229] on button "2 . mio" at bounding box center [597, 221] width 242 height 57
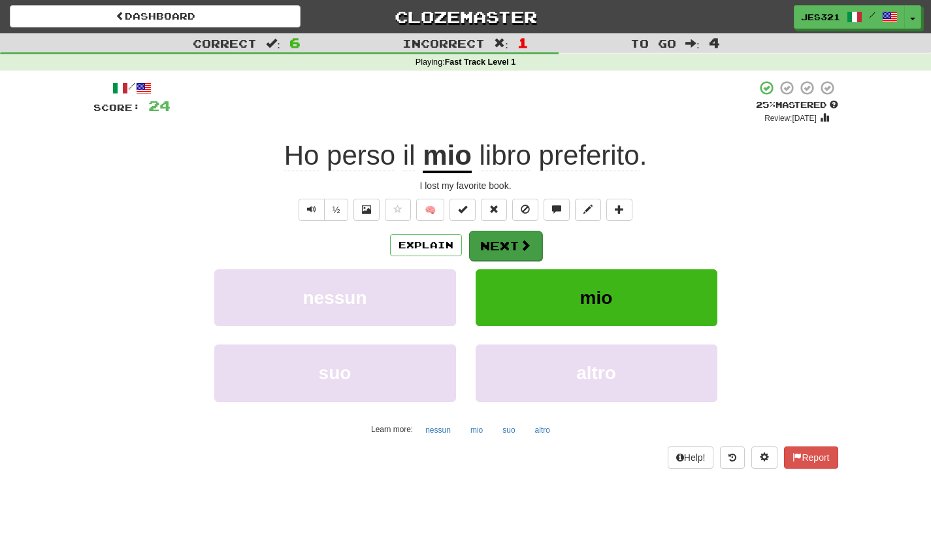
click at [501, 242] on button "Next" at bounding box center [505, 246] width 73 height 30
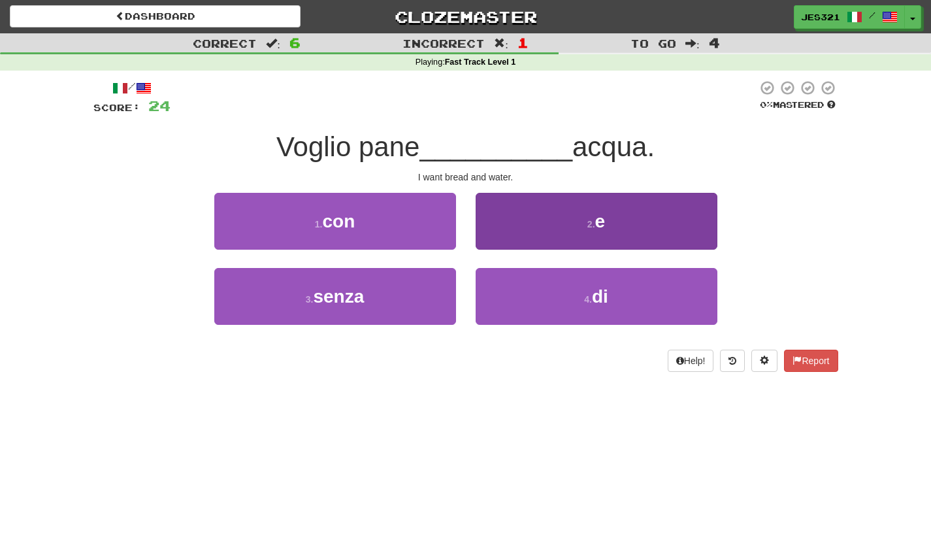
click at [516, 242] on button "2 . e" at bounding box center [597, 221] width 242 height 57
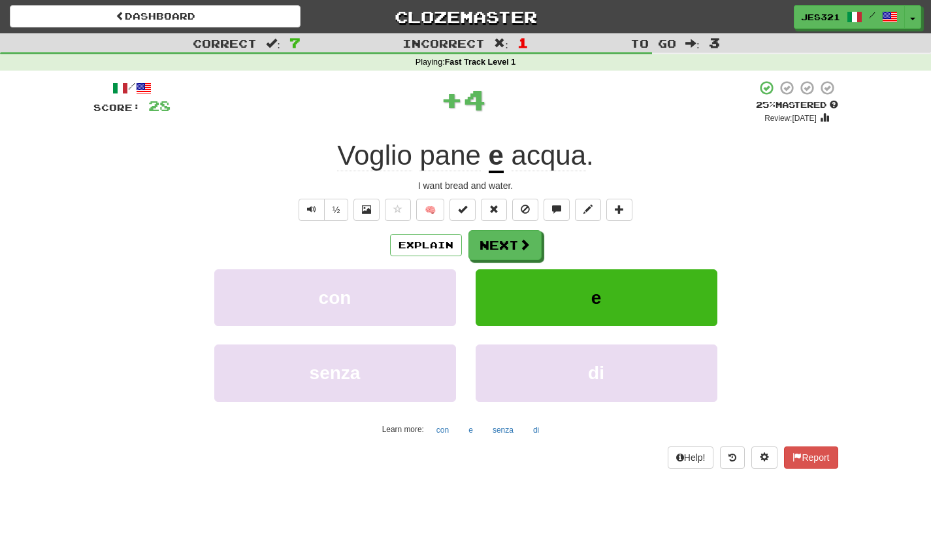
click at [516, 242] on button "Next" at bounding box center [505, 245] width 73 height 30
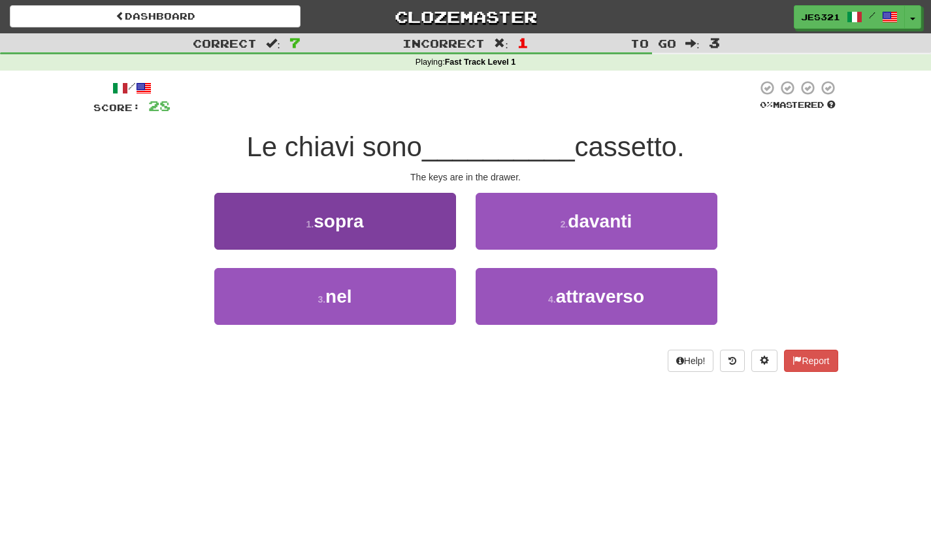
click at [353, 309] on button "3 . nel" at bounding box center [335, 296] width 242 height 57
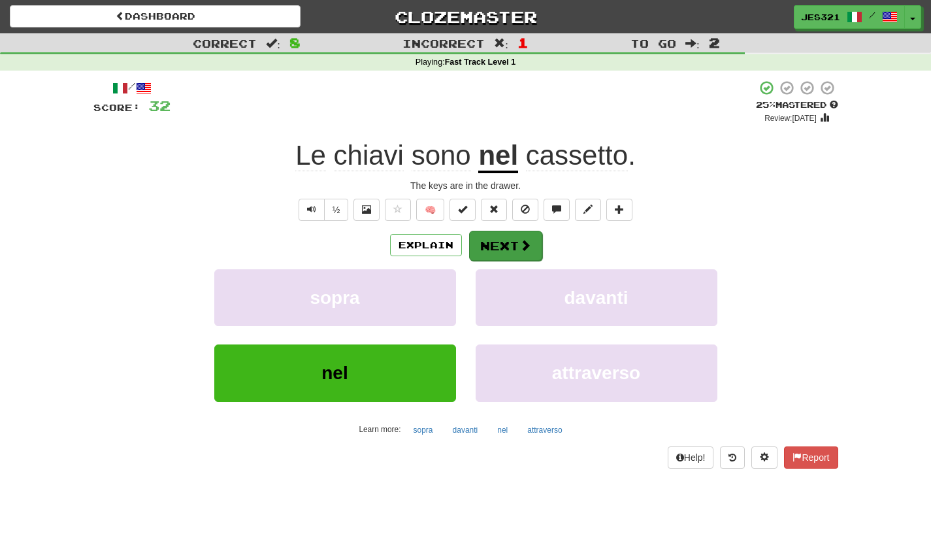
click at [497, 237] on button "Next" at bounding box center [505, 246] width 73 height 30
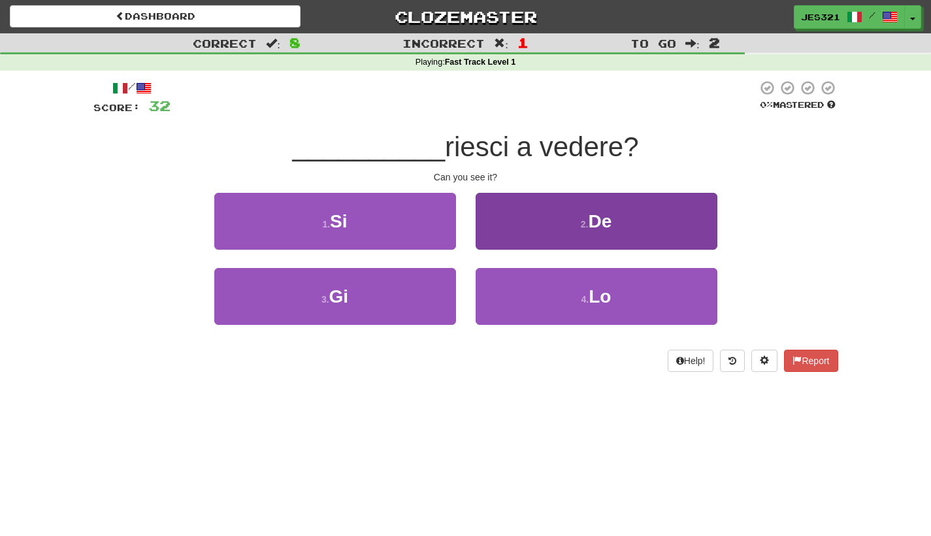
click at [558, 300] on button "4 . Lo" at bounding box center [597, 296] width 242 height 57
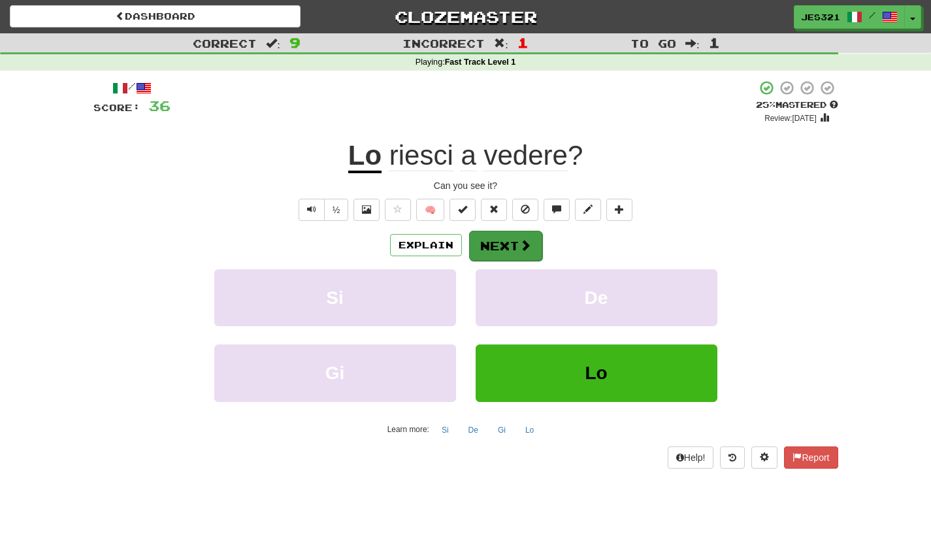
click at [520, 241] on span at bounding box center [526, 245] width 12 height 12
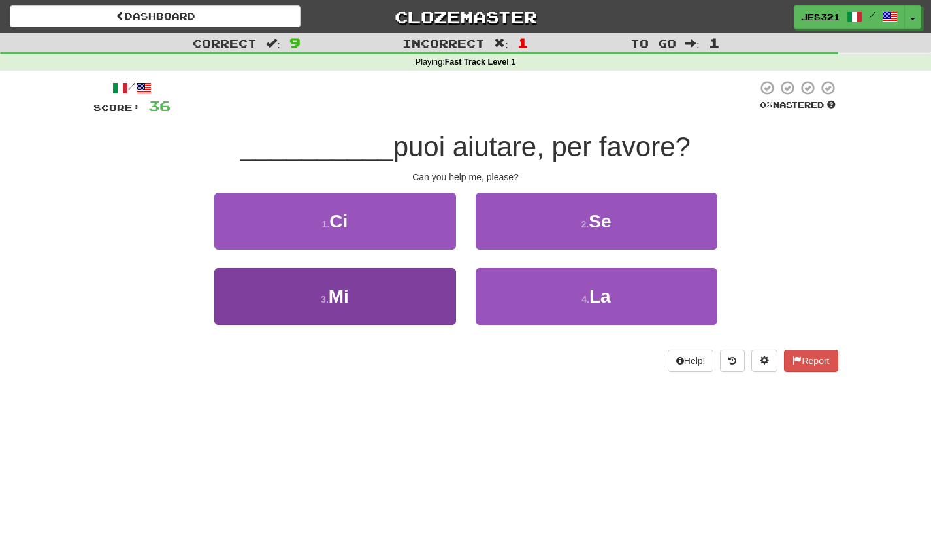
click at [386, 297] on button "3 . Mi" at bounding box center [335, 296] width 242 height 57
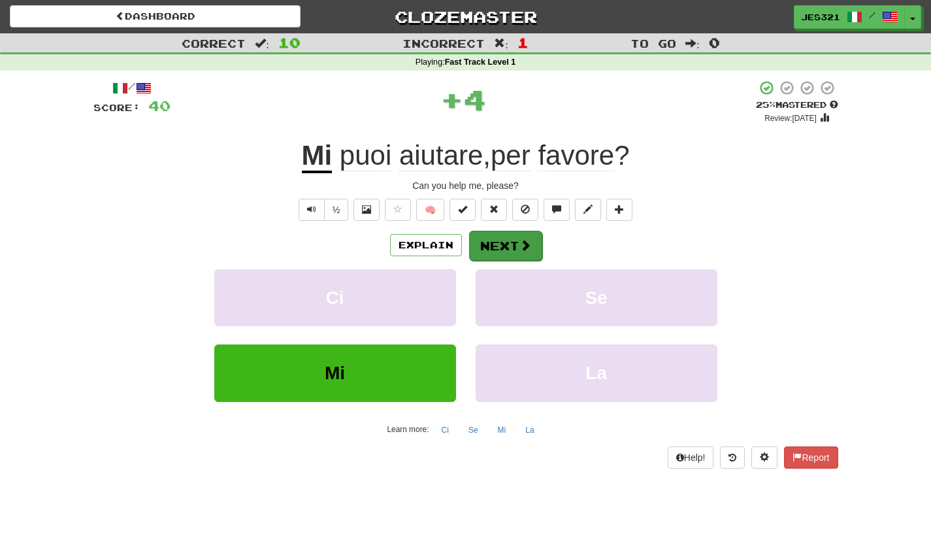
click at [510, 246] on button "Next" at bounding box center [505, 246] width 73 height 30
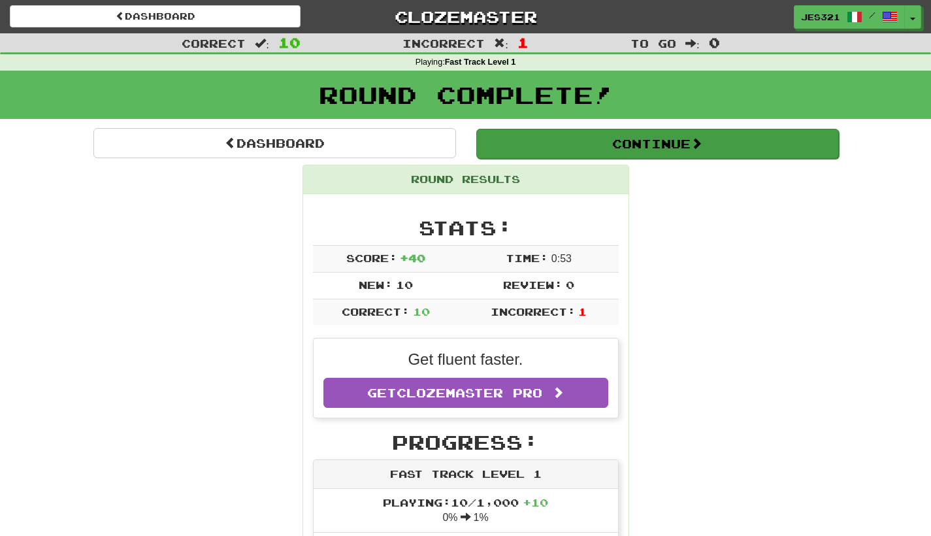
click at [617, 154] on button "Continue" at bounding box center [657, 144] width 363 height 30
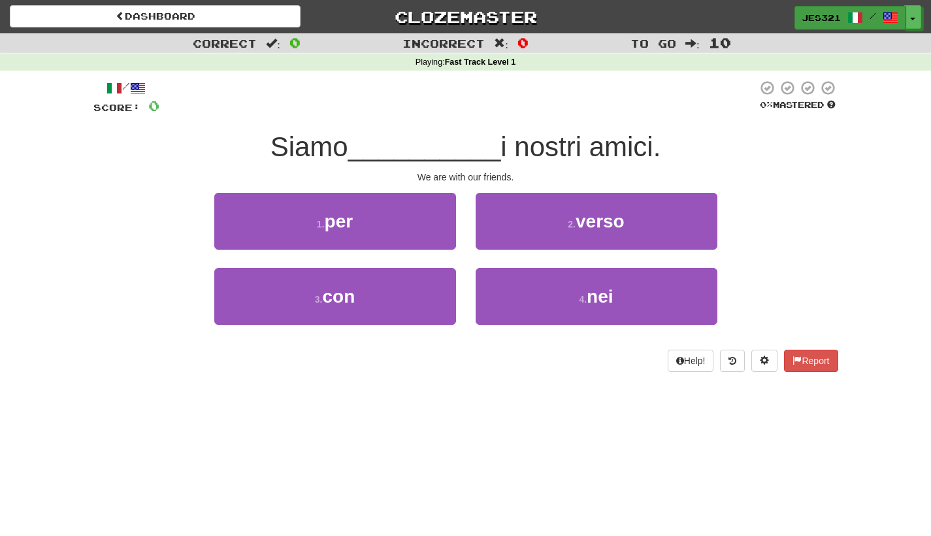
click at [827, 14] on span "jes321" at bounding box center [821, 18] width 39 height 12
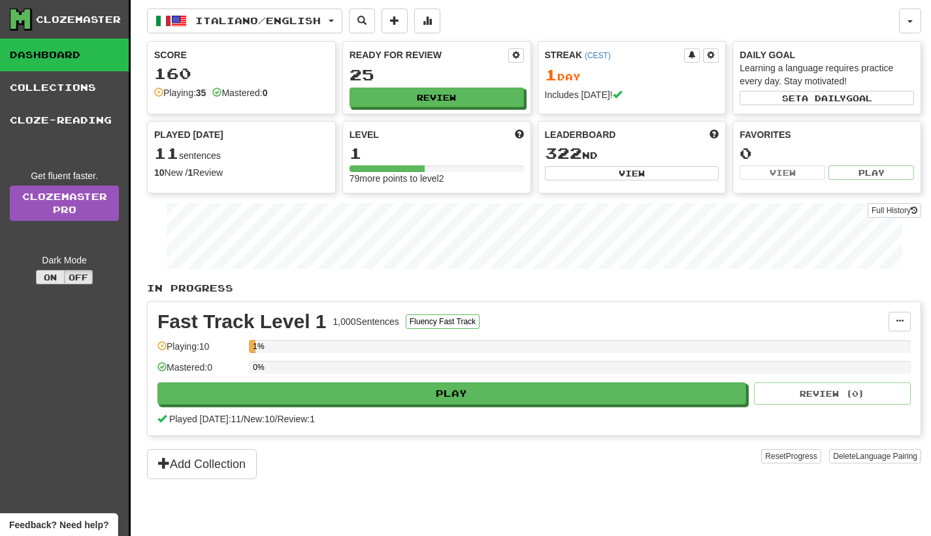
click at [48, 277] on button "On" at bounding box center [50, 277] width 29 height 14
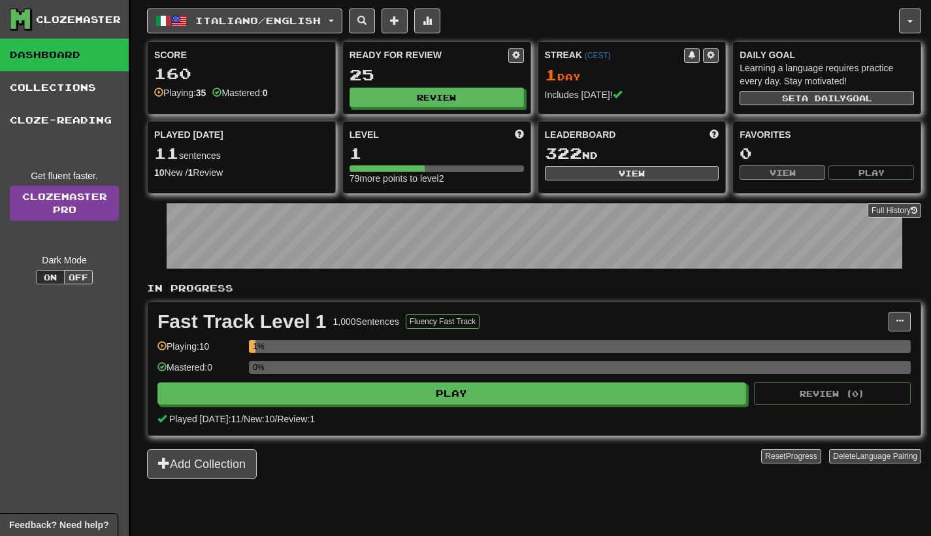
click at [66, 200] on link "Clozemaster Pro" at bounding box center [64, 203] width 109 height 35
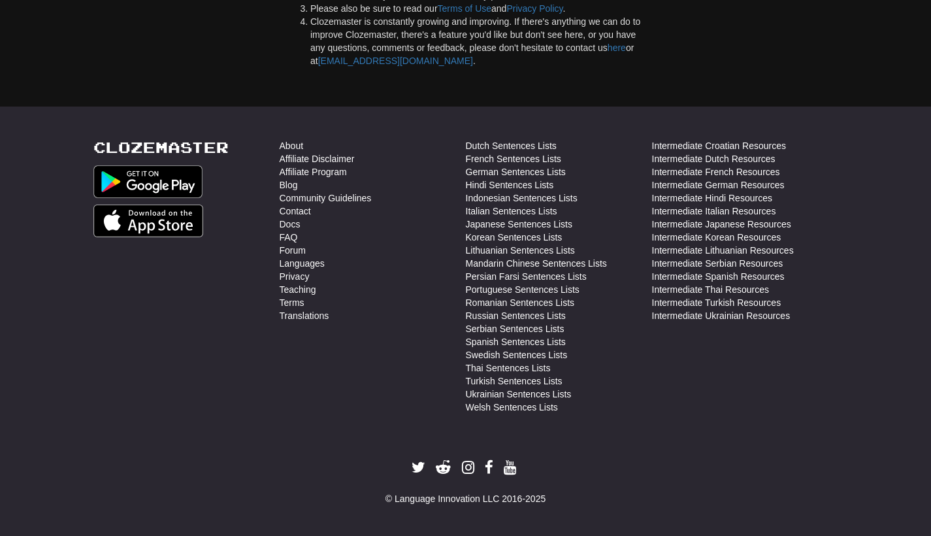
scroll to position [3619, 0]
click at [517, 214] on link "Italian Sentences Lists" at bounding box center [512, 212] width 92 height 13
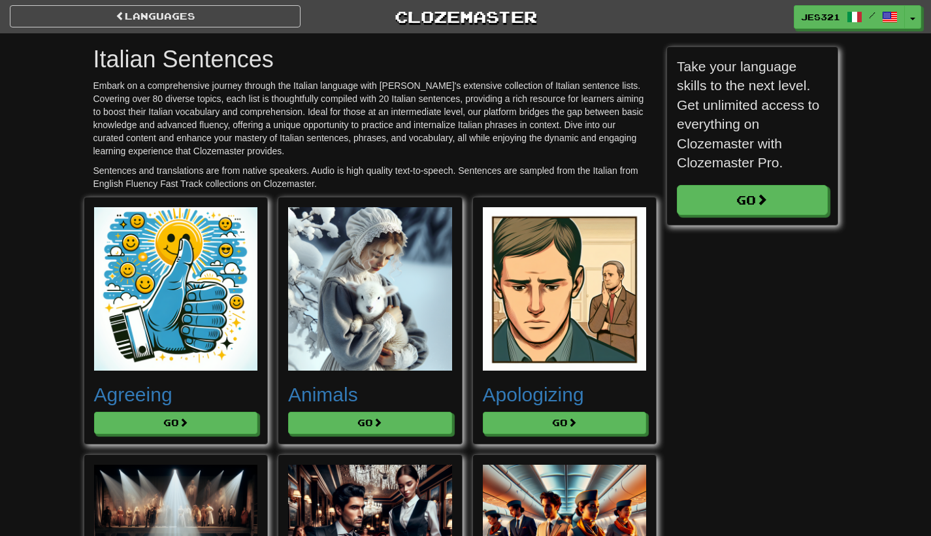
scroll to position [7497, 765]
click at [181, 323] on img at bounding box center [176, 289] width 164 height 164
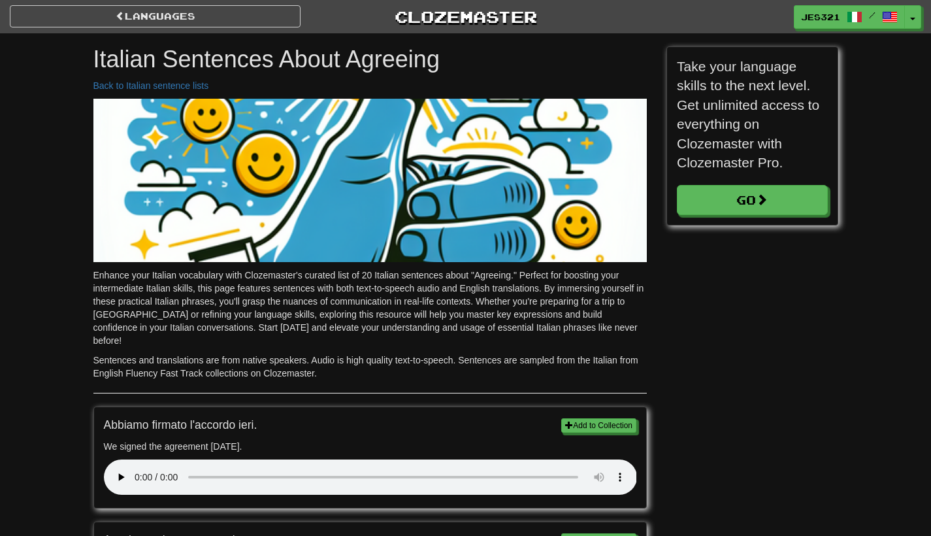
scroll to position [2733, 765]
click at [141, 460] on audio at bounding box center [370, 477] width 533 height 35
click at [135, 460] on audio at bounding box center [370, 477] width 533 height 35
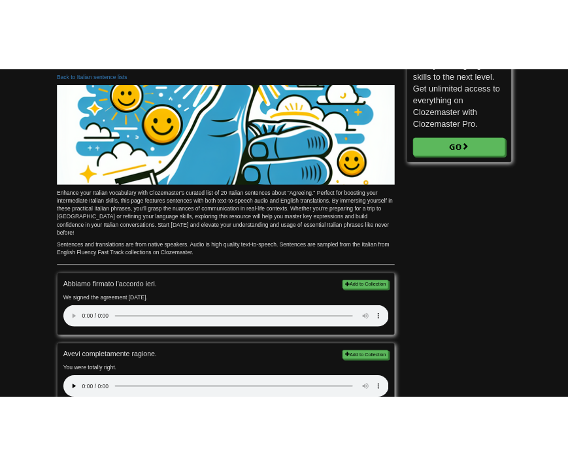
scroll to position [173, 0]
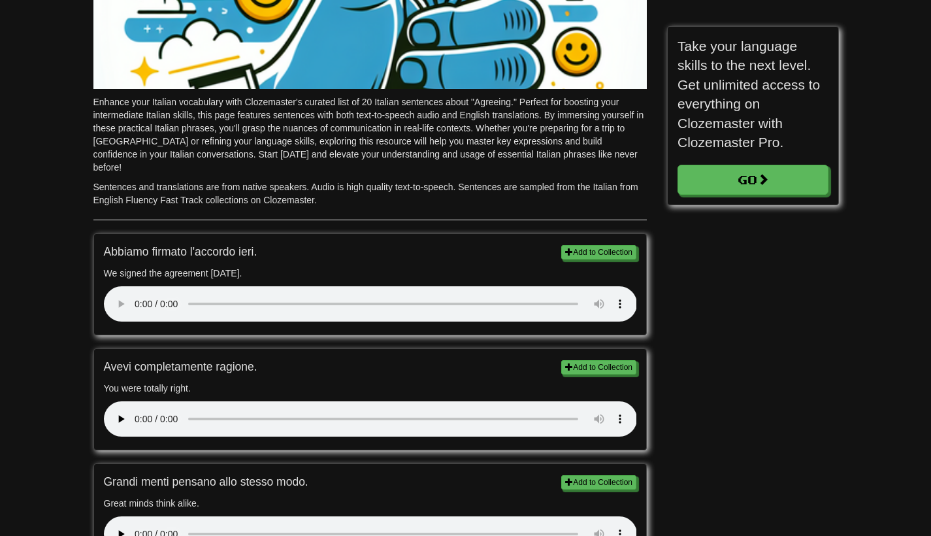
click at [134, 401] on audio at bounding box center [370, 418] width 533 height 35
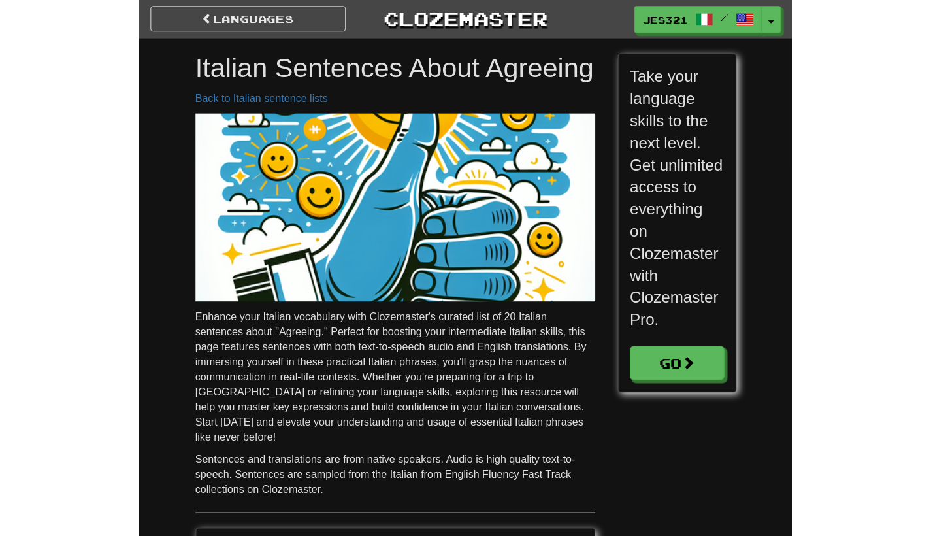
scroll to position [2733, 765]
